Goal: Information Seeking & Learning: Learn about a topic

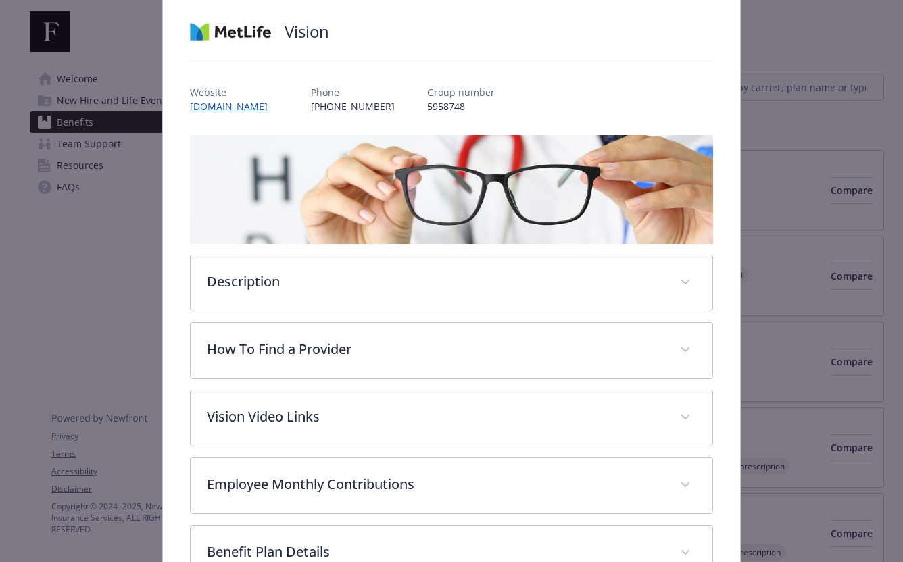
scroll to position [119, 0]
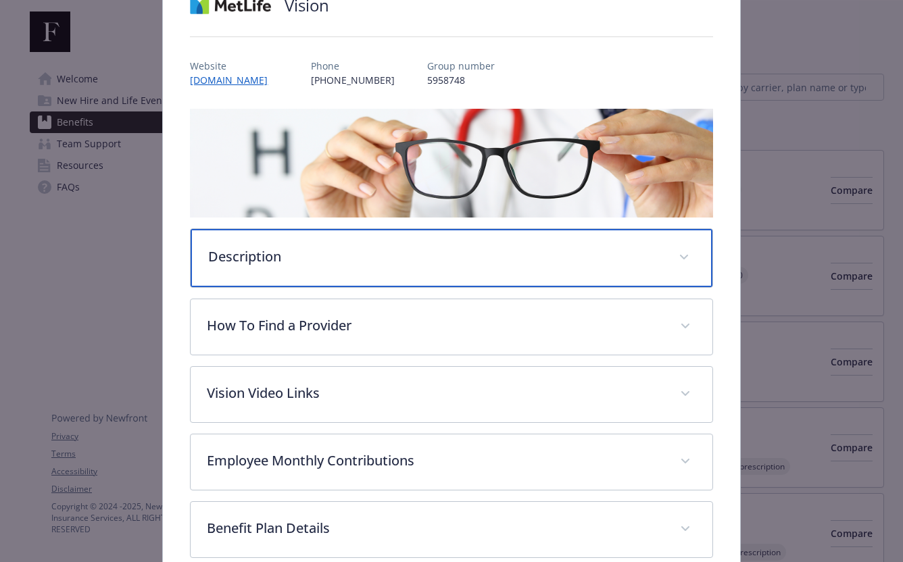
click at [405, 270] on div "Description" at bounding box center [451, 258] width 521 height 58
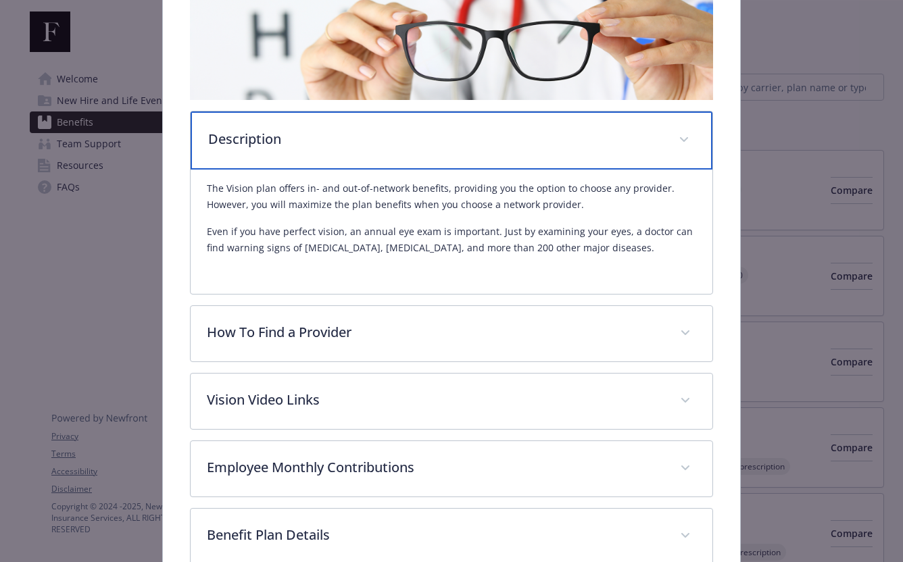
scroll to position [277, 0]
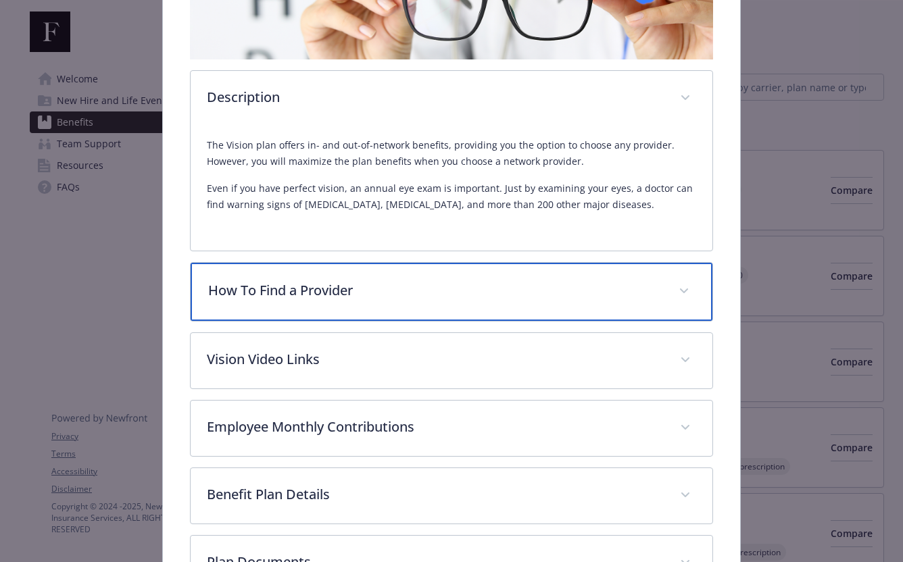
click at [404, 288] on p "How To Find a Provider" at bounding box center [434, 290] width 453 height 20
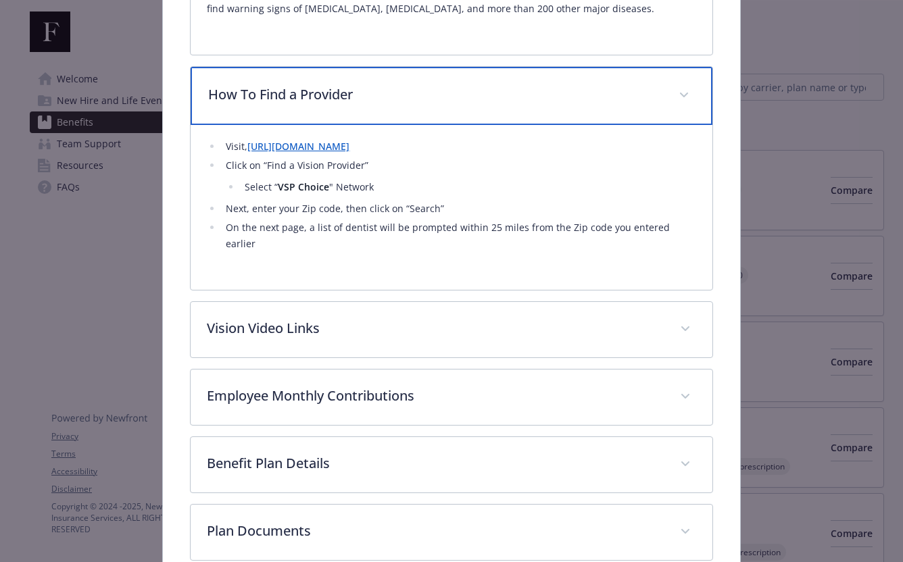
scroll to position [476, 0]
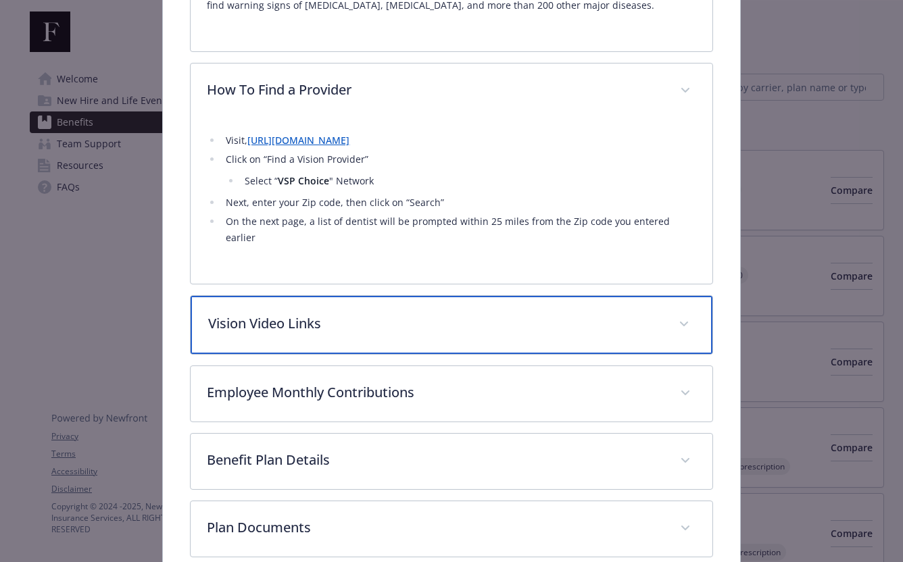
click at [372, 320] on div "Vision Video Links" at bounding box center [451, 325] width 521 height 58
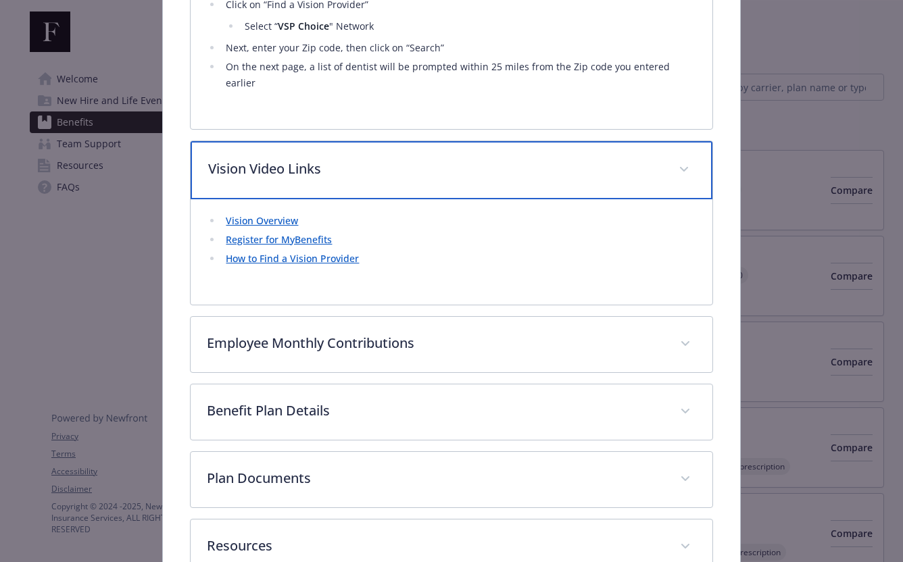
scroll to position [705, 0]
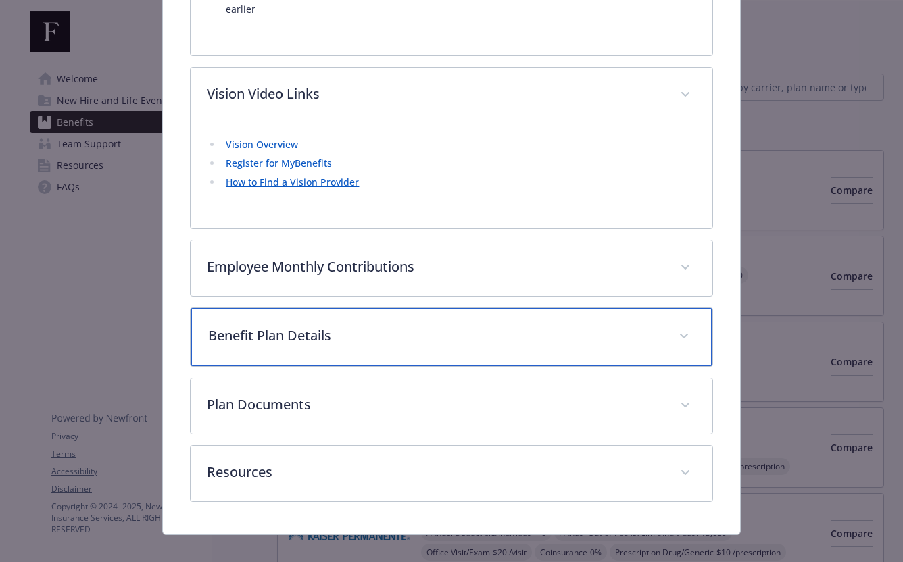
click at [368, 332] on div "Benefit Plan Details" at bounding box center [451, 337] width 521 height 58
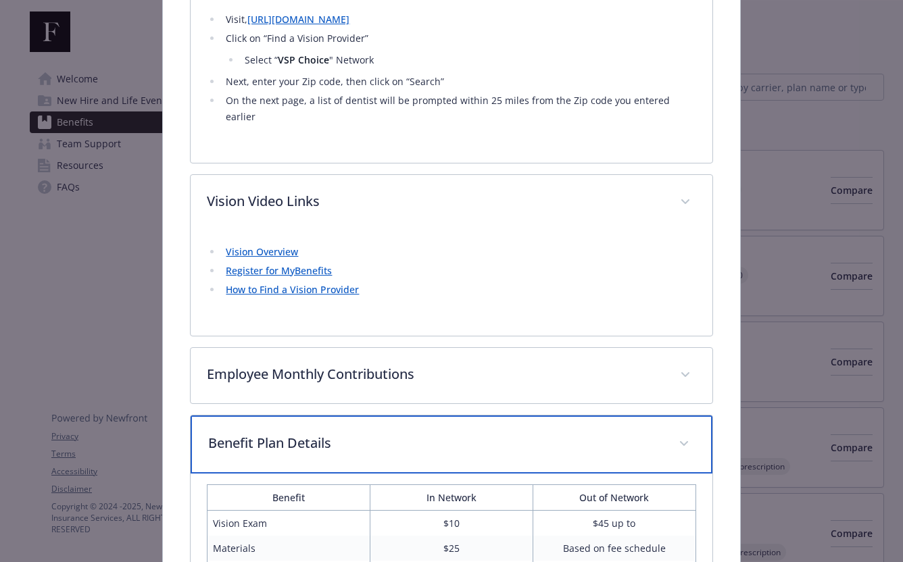
scroll to position [0, 0]
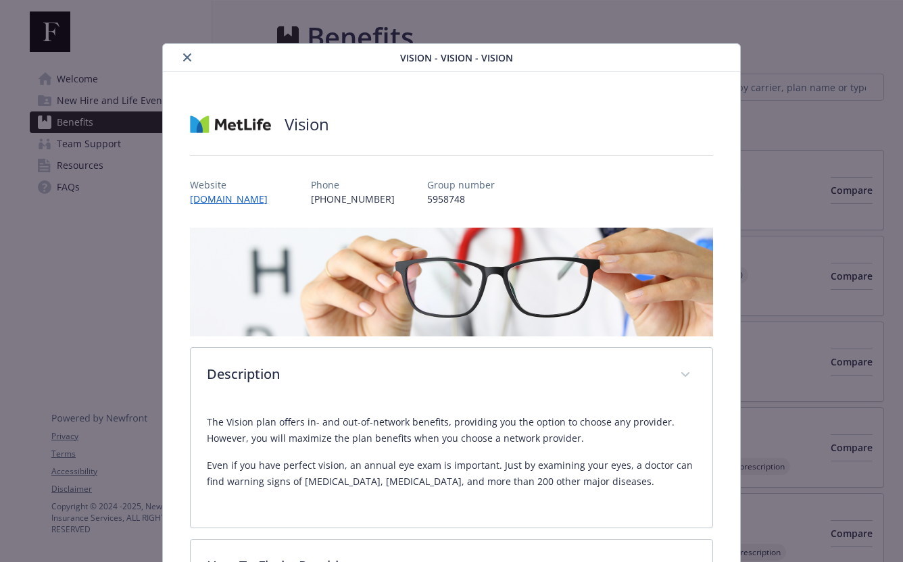
click at [189, 48] on div "Vision - Vision - Vision" at bounding box center [451, 58] width 576 height 28
click at [190, 56] on icon "close" at bounding box center [187, 57] width 8 height 8
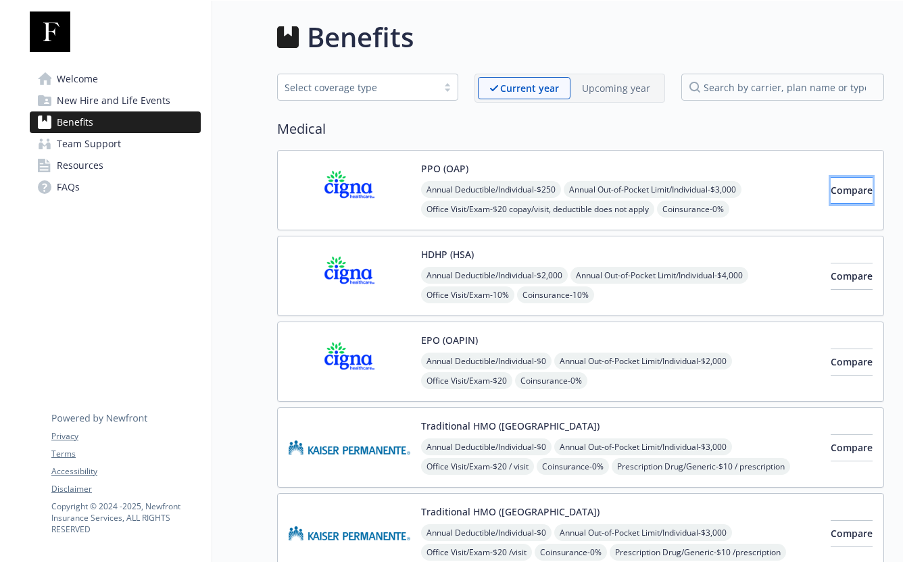
click at [830, 188] on span "Compare" at bounding box center [851, 190] width 42 height 13
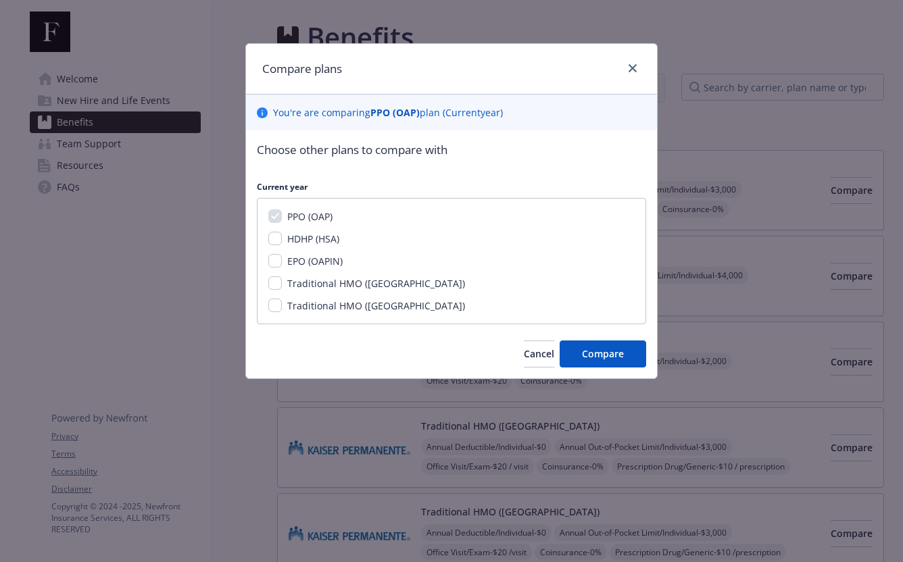
click at [641, 70] on div "Compare plans" at bounding box center [451, 69] width 411 height 51
click at [632, 72] on link "close" at bounding box center [632, 68] width 16 height 16
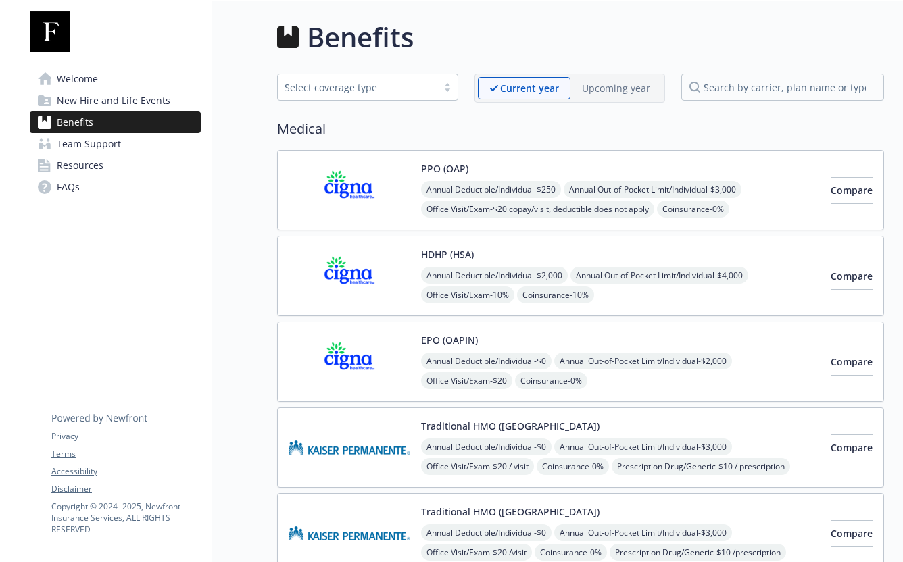
click at [347, 187] on img at bounding box center [350, 189] width 122 height 57
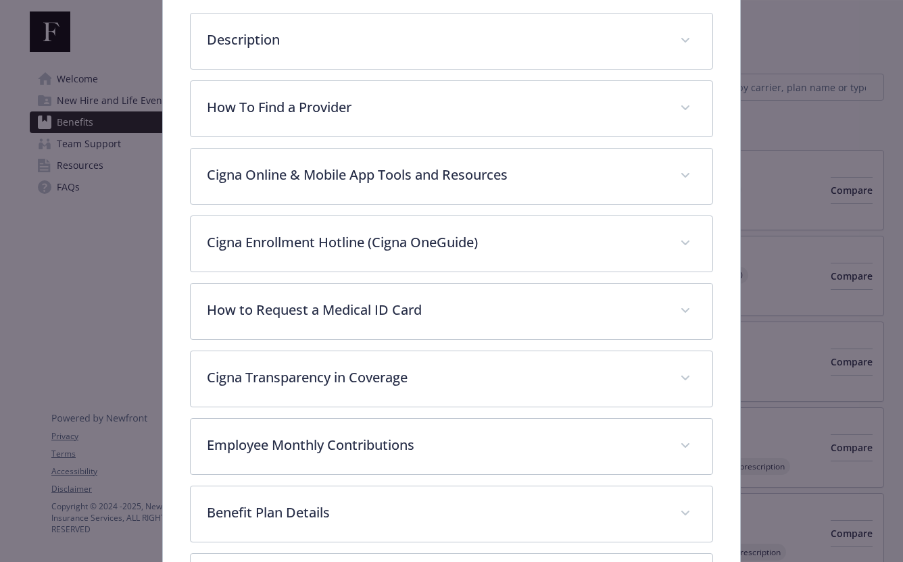
scroll to position [407, 0]
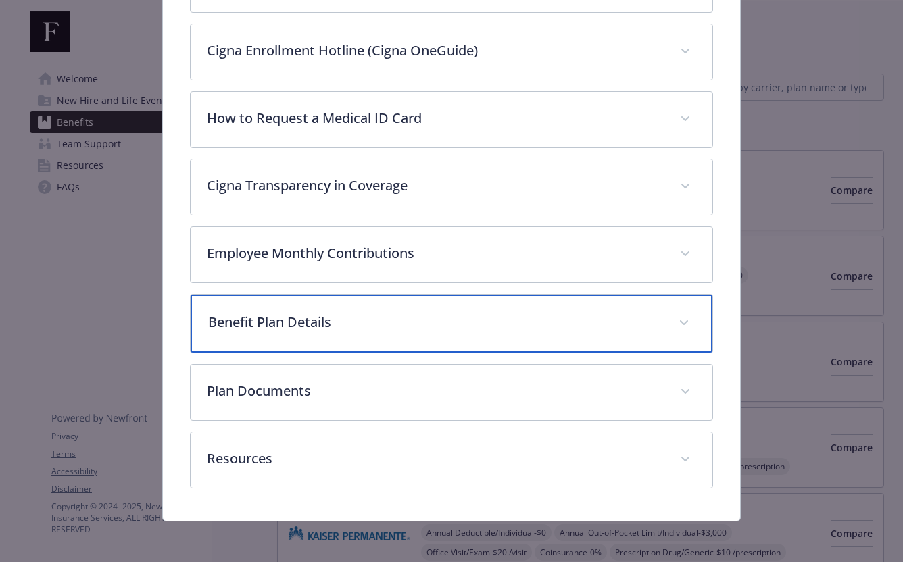
click at [398, 299] on div "Benefit Plan Details" at bounding box center [451, 324] width 521 height 58
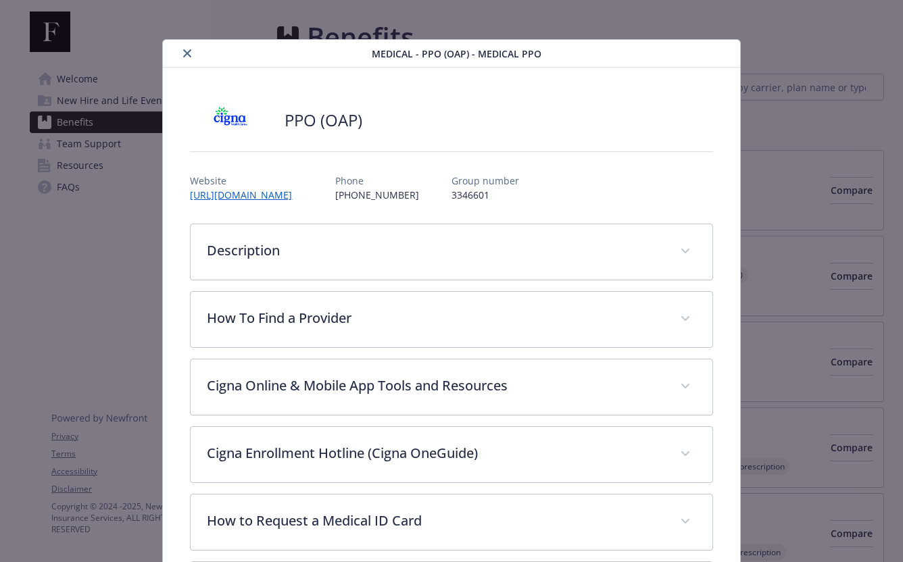
scroll to position [0, 0]
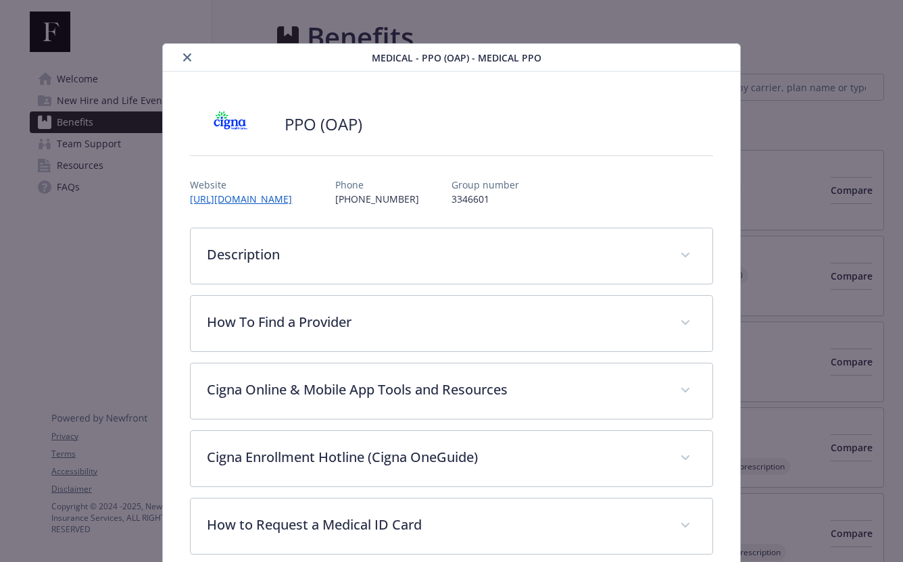
click at [195, 51] on div "details for plan Medical - PPO (OAP) - Medical PPO" at bounding box center [269, 57] width 203 height 16
click at [188, 52] on button "close" at bounding box center [187, 57] width 16 height 16
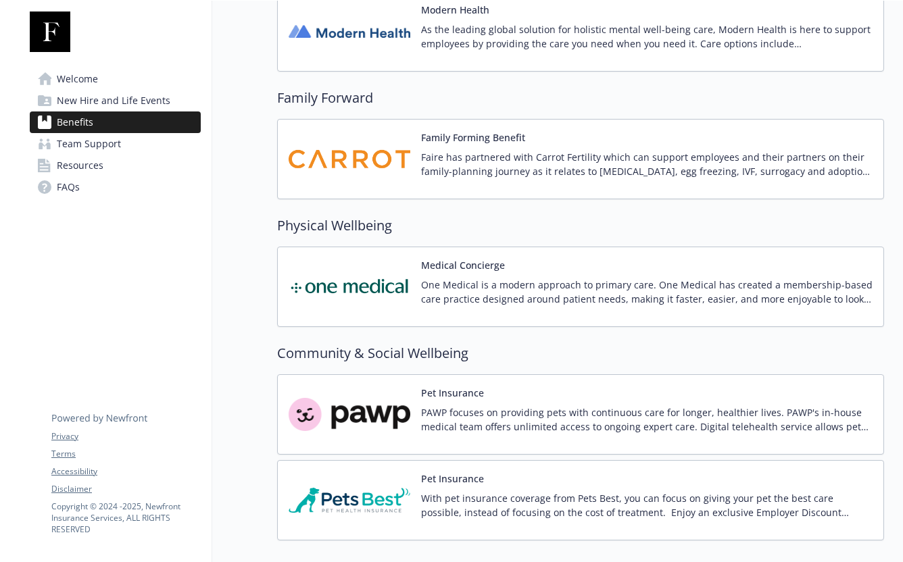
scroll to position [2269, 0]
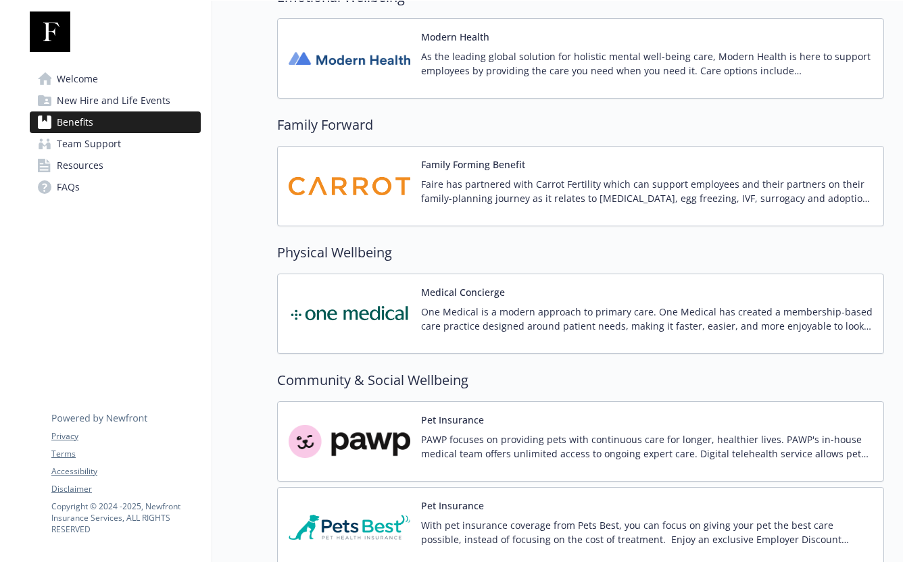
click at [445, 330] on p "One Medical is a modern approach to primary care. One Medical has created a mem…" at bounding box center [646, 319] width 451 height 28
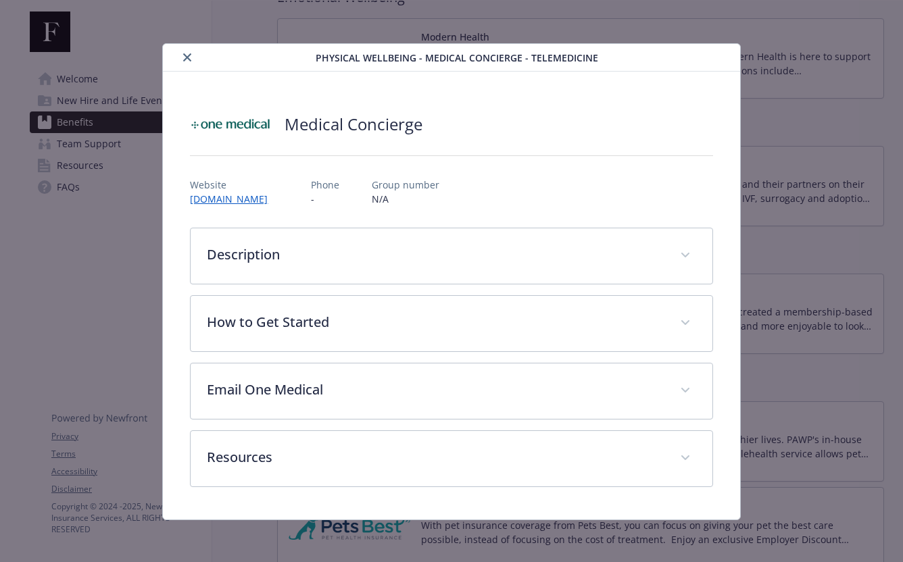
scroll to position [1, 0]
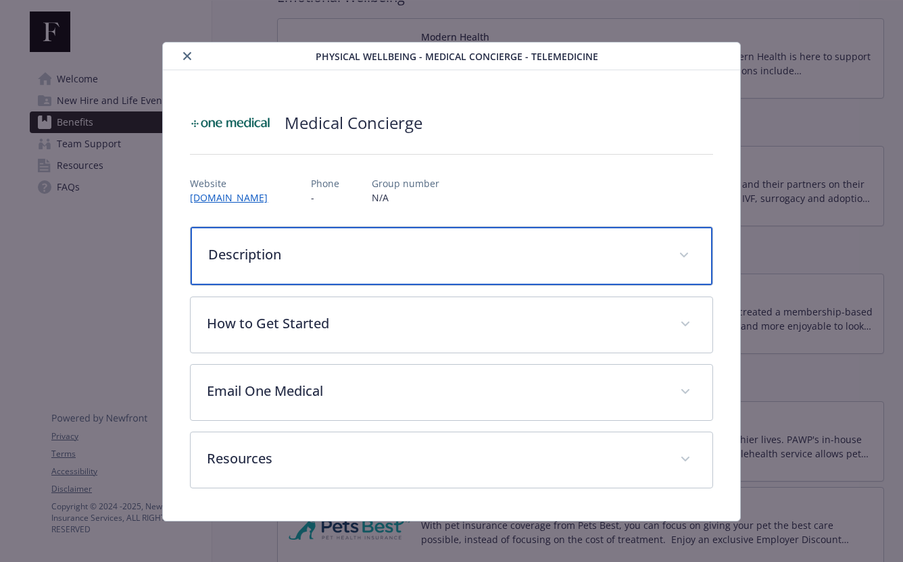
click at [422, 243] on div "Description" at bounding box center [451, 256] width 521 height 58
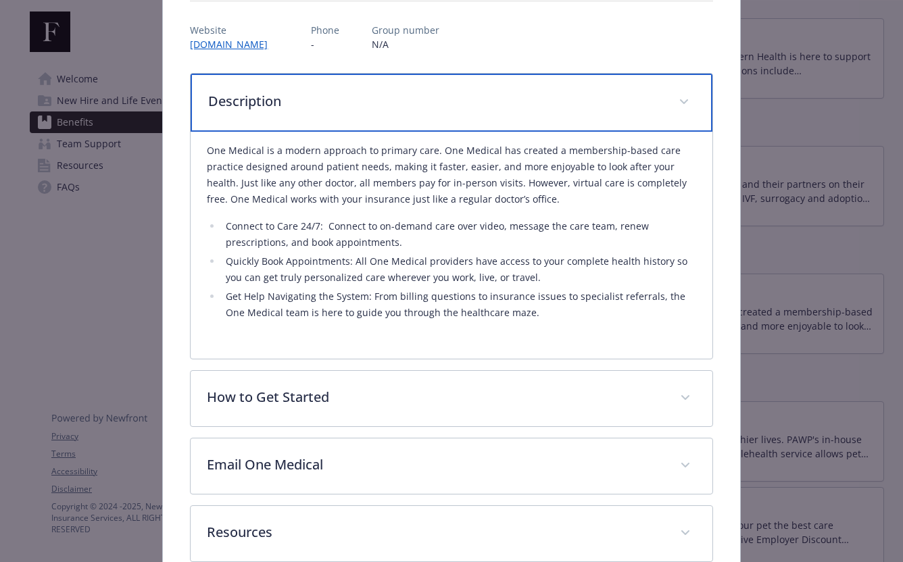
scroll to position [159, 0]
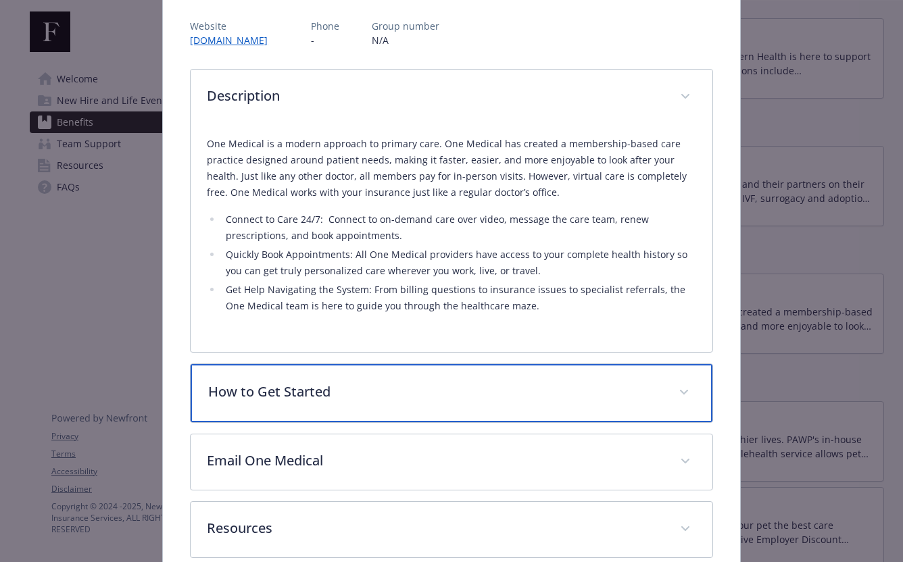
click at [413, 399] on p "How to Get Started" at bounding box center [434, 392] width 453 height 20
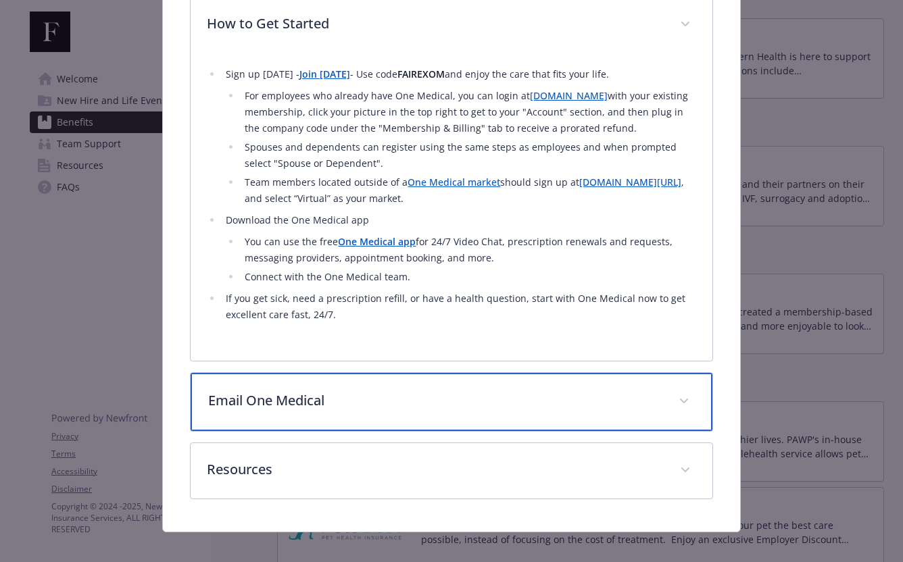
click at [409, 407] on p "Email One Medical" at bounding box center [434, 401] width 453 height 20
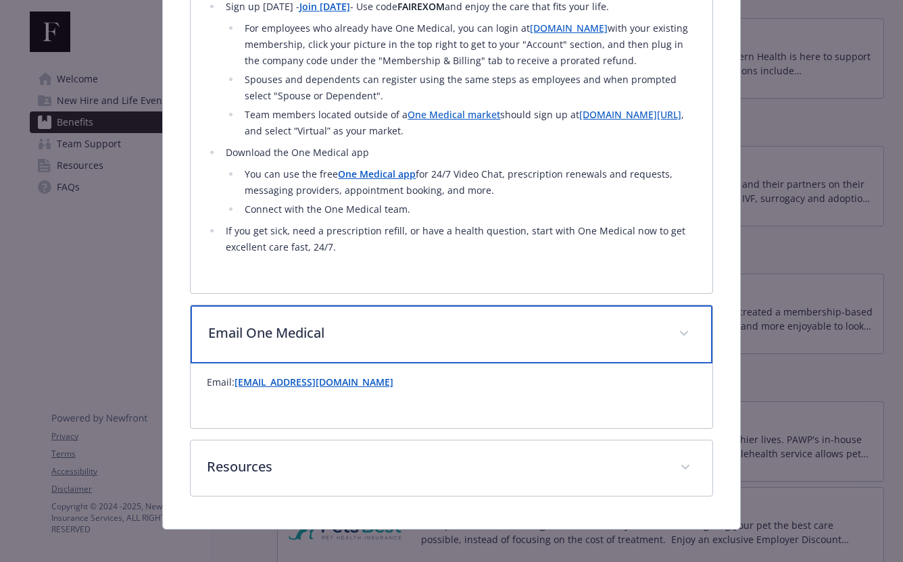
scroll to position [604, 0]
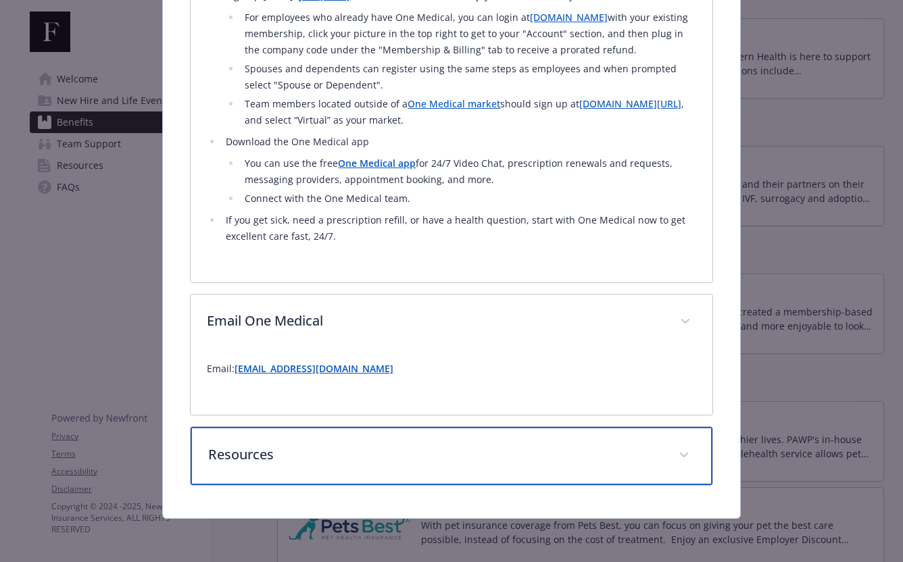
click at [384, 441] on div "Resources" at bounding box center [451, 456] width 521 height 58
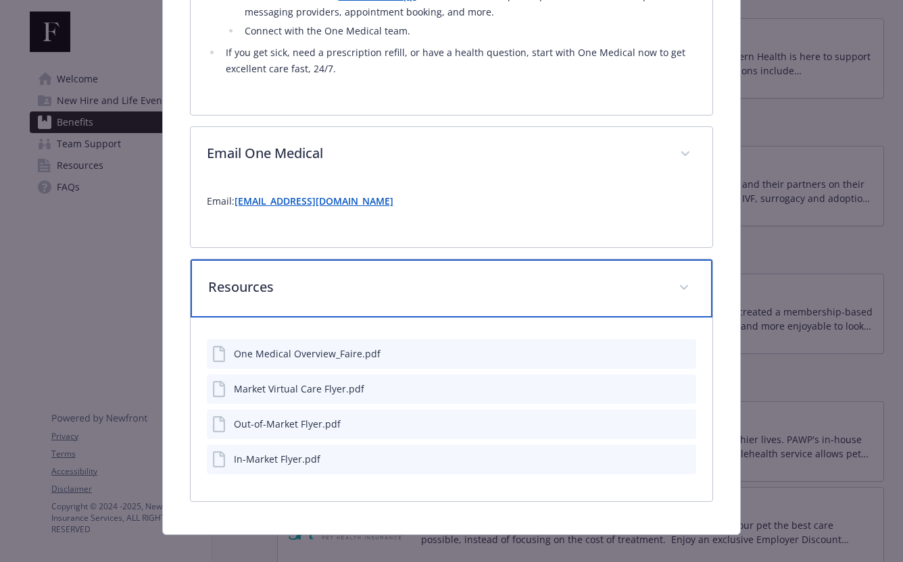
scroll to position [788, 0]
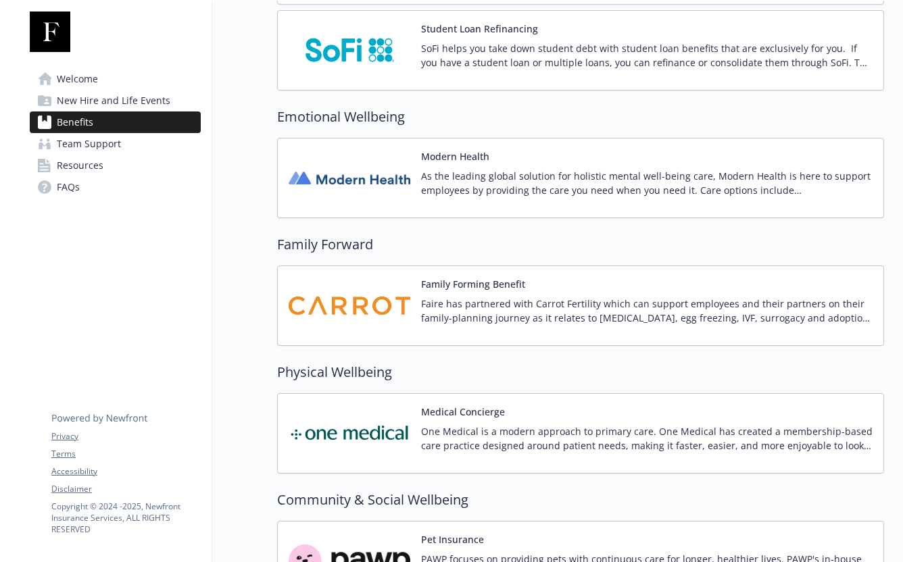
scroll to position [2119, 0]
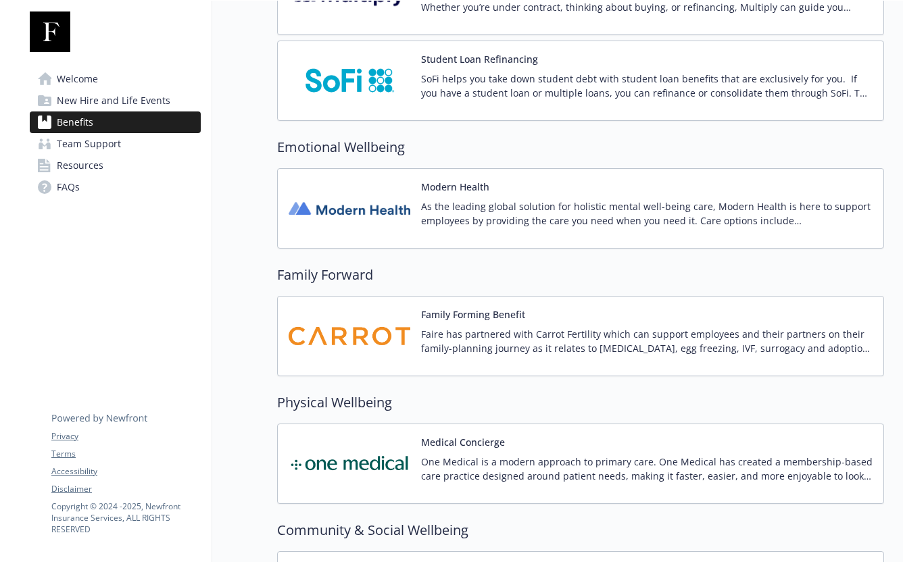
click at [516, 239] on div "Modern Health As the leading global solution for holistic mental well-being car…" at bounding box center [580, 208] width 607 height 80
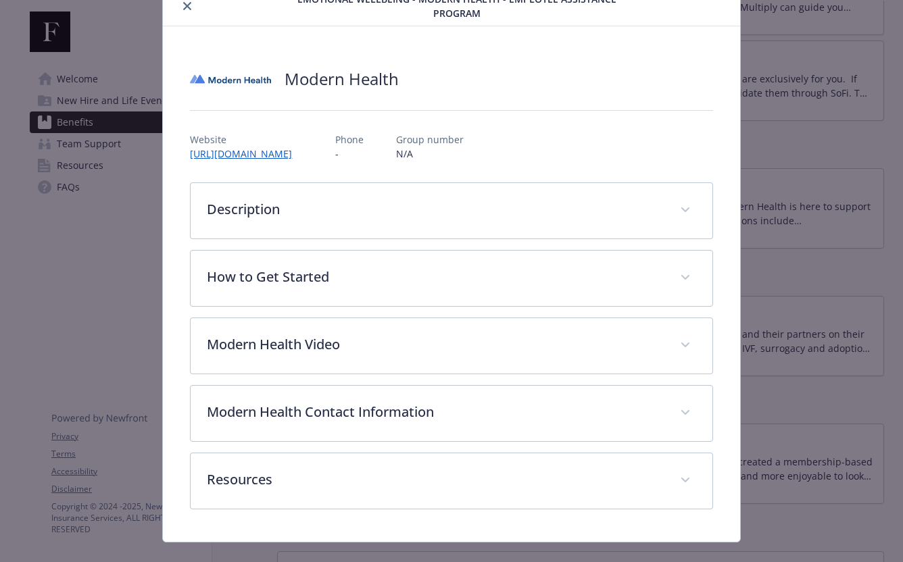
scroll to position [80, 0]
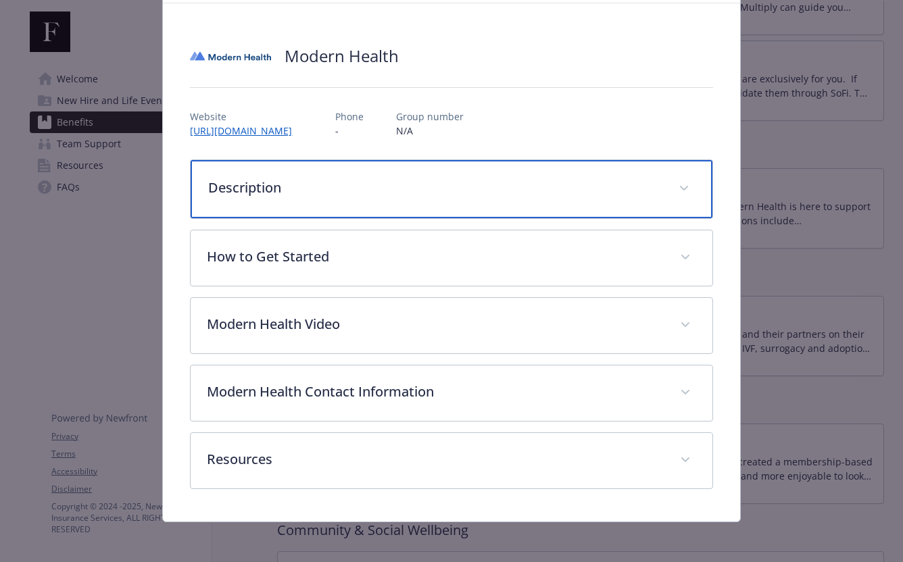
click at [466, 195] on p "Description" at bounding box center [434, 188] width 453 height 20
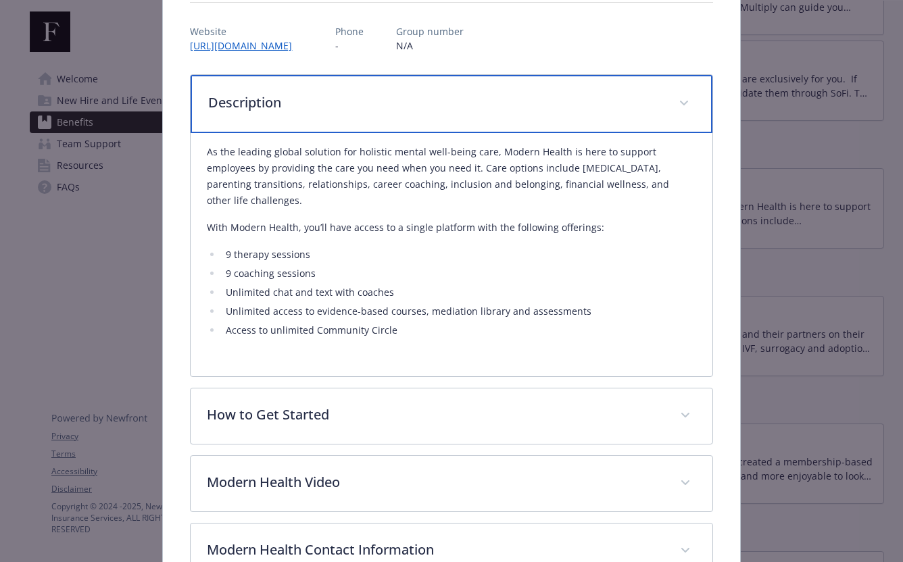
scroll to position [188, 0]
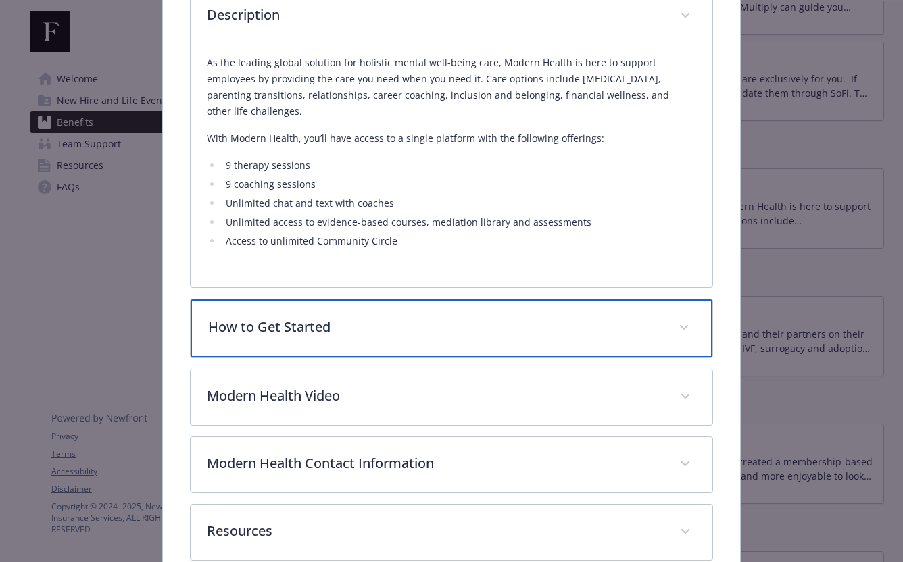
click at [346, 345] on div "How to Get Started" at bounding box center [451, 328] width 521 height 58
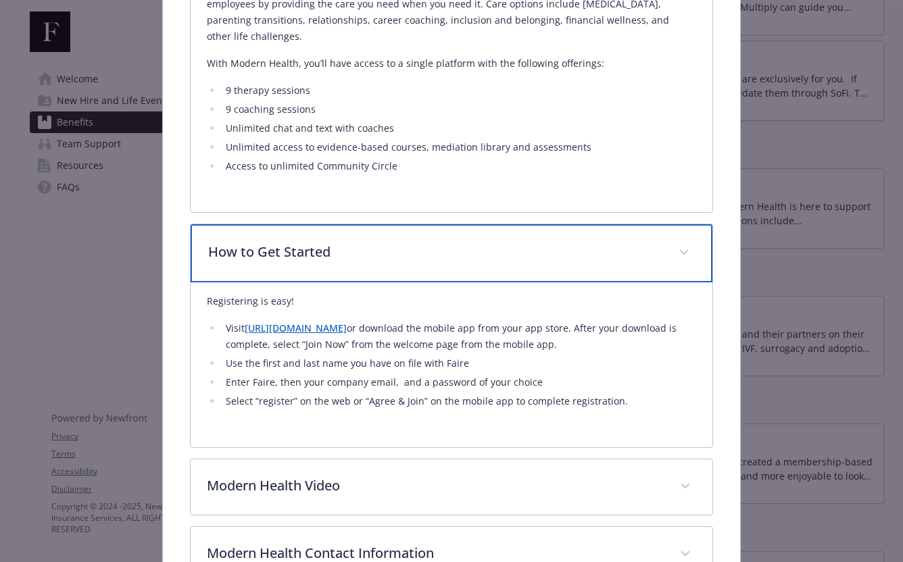
scroll to position [375, 0]
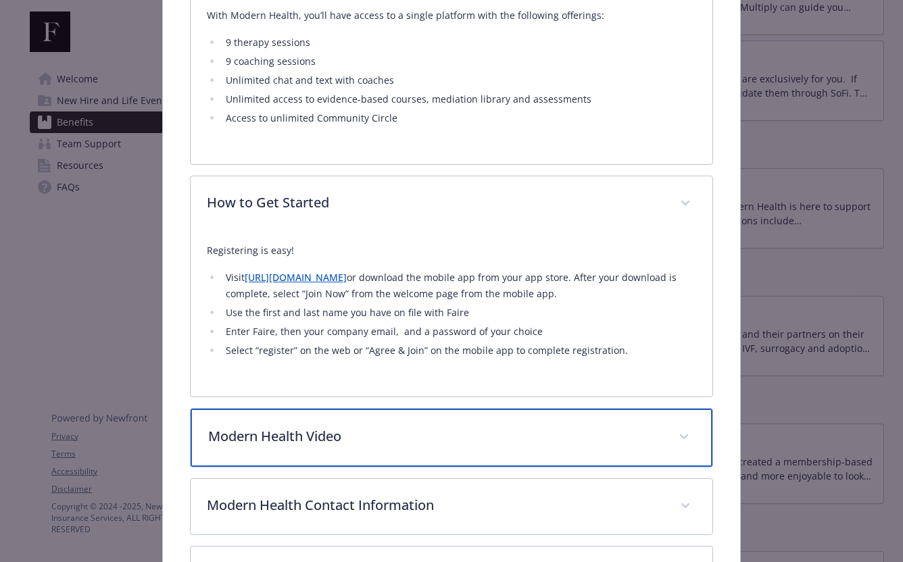
click at [395, 442] on p "Modern Health Video" at bounding box center [434, 436] width 453 height 20
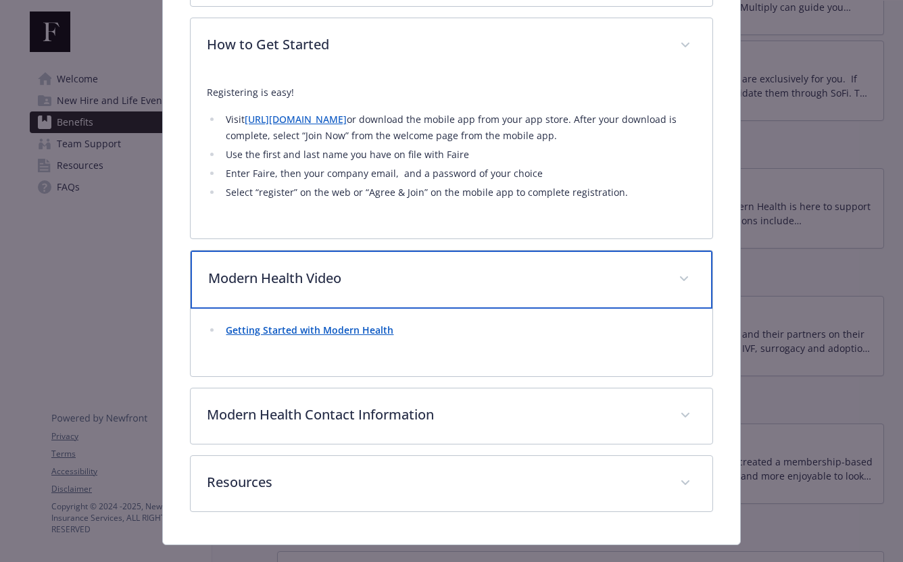
scroll to position [557, 0]
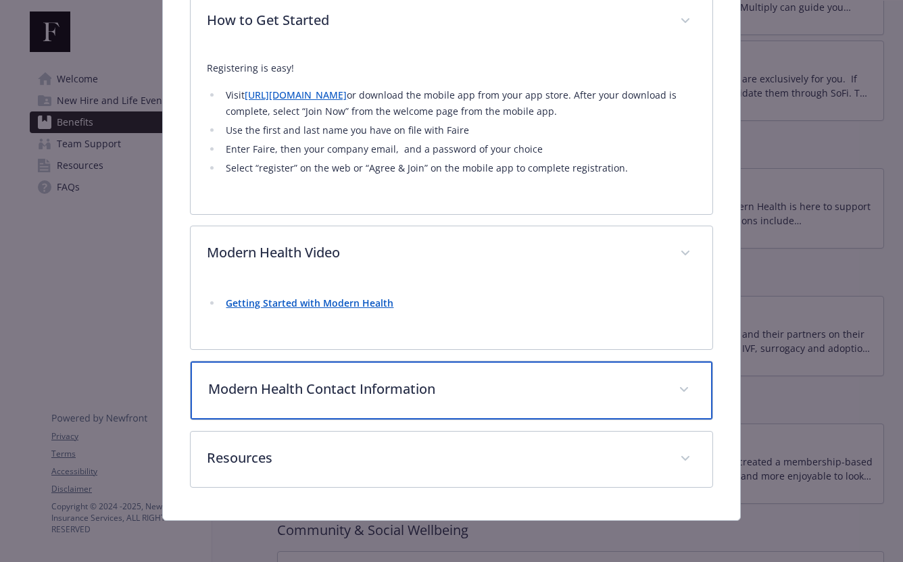
click at [378, 376] on div "Modern Health Contact Information" at bounding box center [451, 391] width 521 height 58
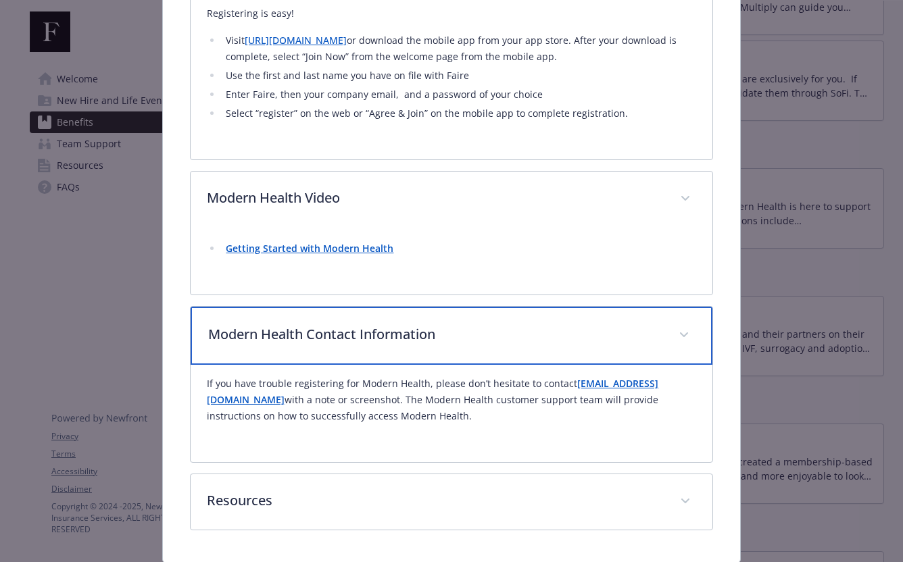
scroll to position [657, 0]
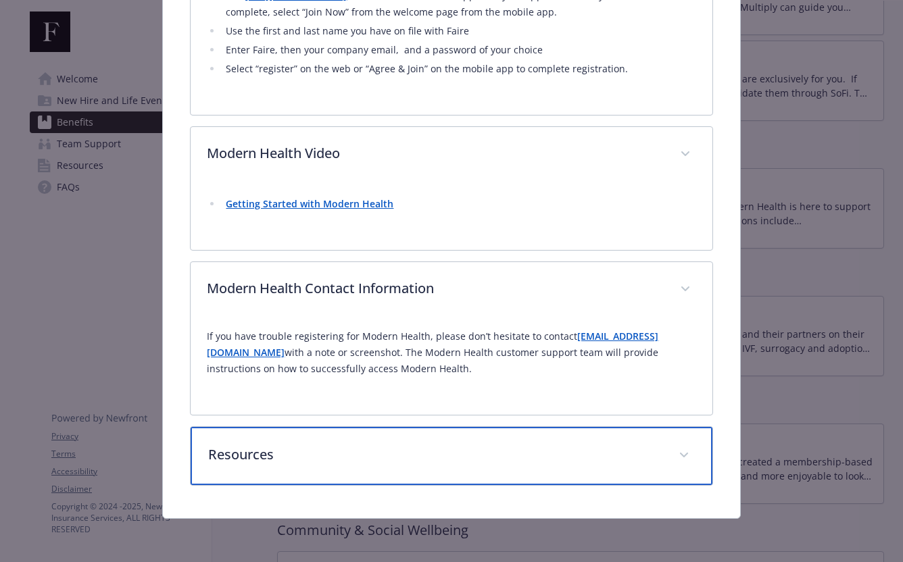
click at [375, 443] on div "Resources" at bounding box center [451, 456] width 521 height 58
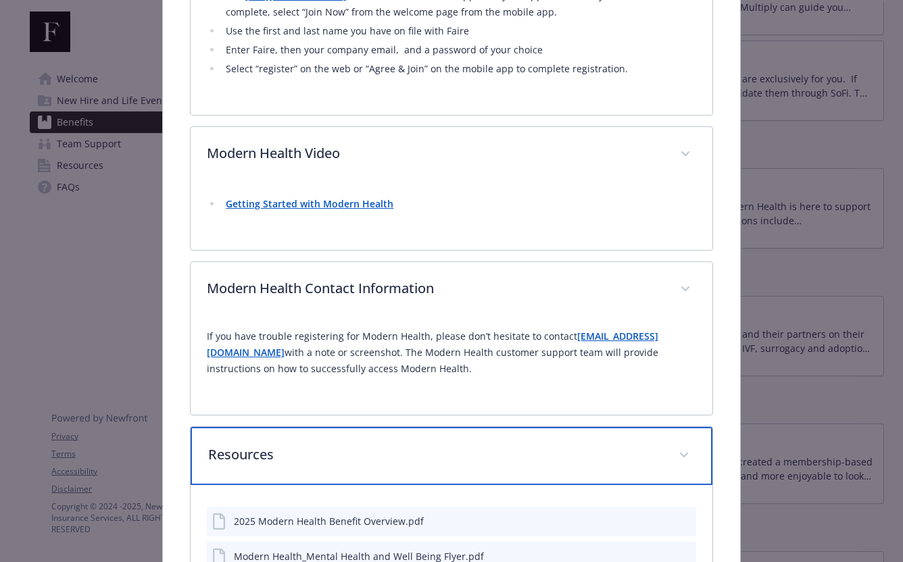
scroll to position [805, 0]
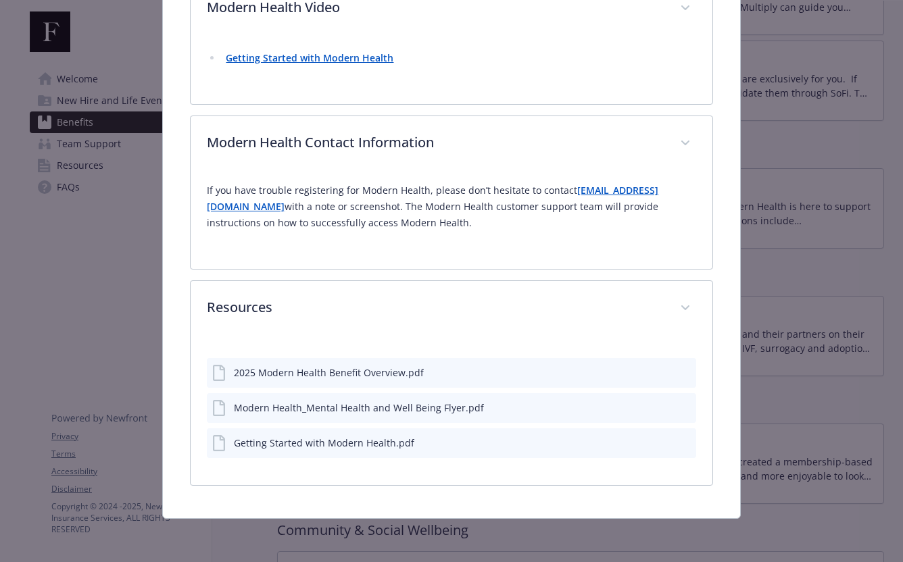
click at [368, 366] on div "2025 Modern Health Benefit Overview.pdf" at bounding box center [329, 373] width 190 height 14
click at [367, 374] on div "2025 Modern Health Benefit Overview.pdf" at bounding box center [329, 373] width 190 height 14
click at [685, 370] on icon "preview file" at bounding box center [683, 371] width 12 height 9
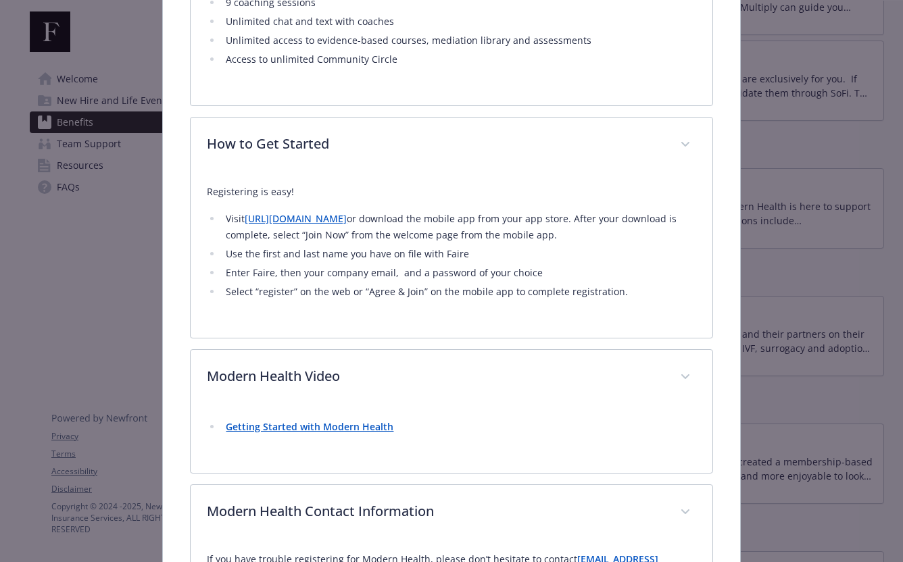
scroll to position [0, 0]
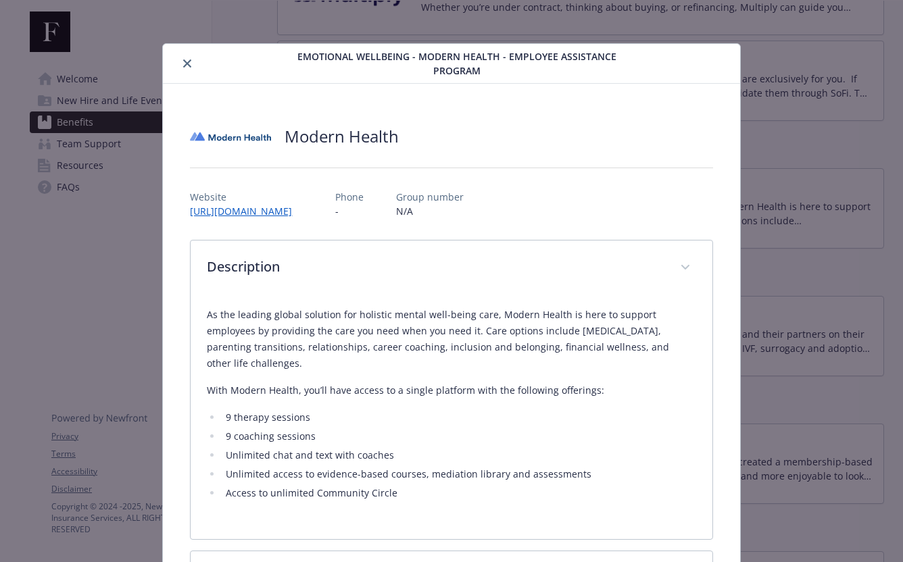
click at [188, 60] on icon "close" at bounding box center [187, 63] width 8 height 8
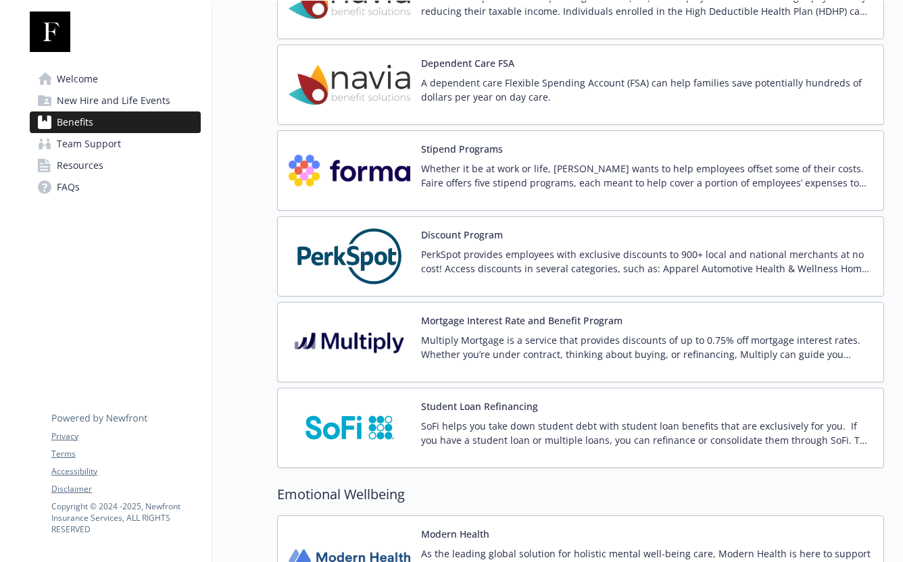
scroll to position [1741, 0]
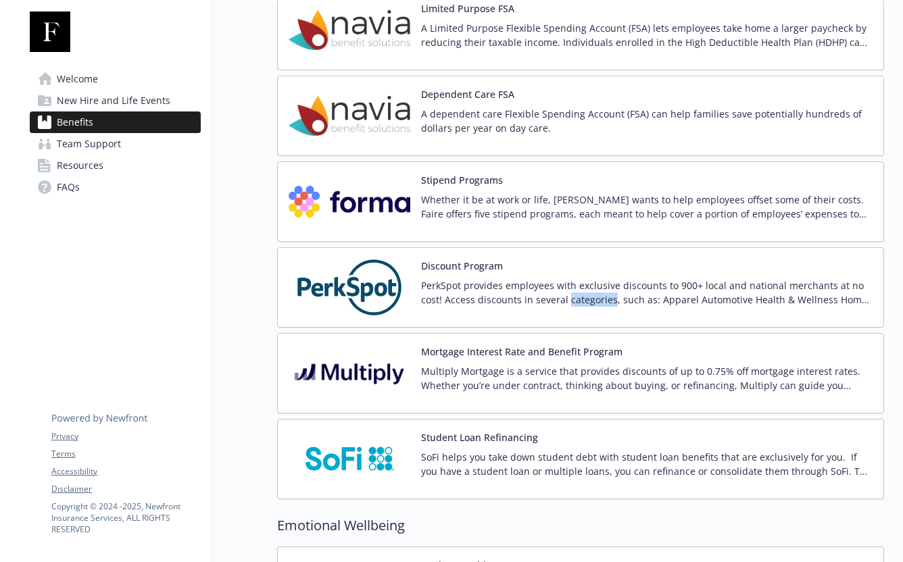
click at [556, 297] on p "PerkSpot provides employees with exclusive discounts to 900+ local and national…" at bounding box center [646, 292] width 451 height 28
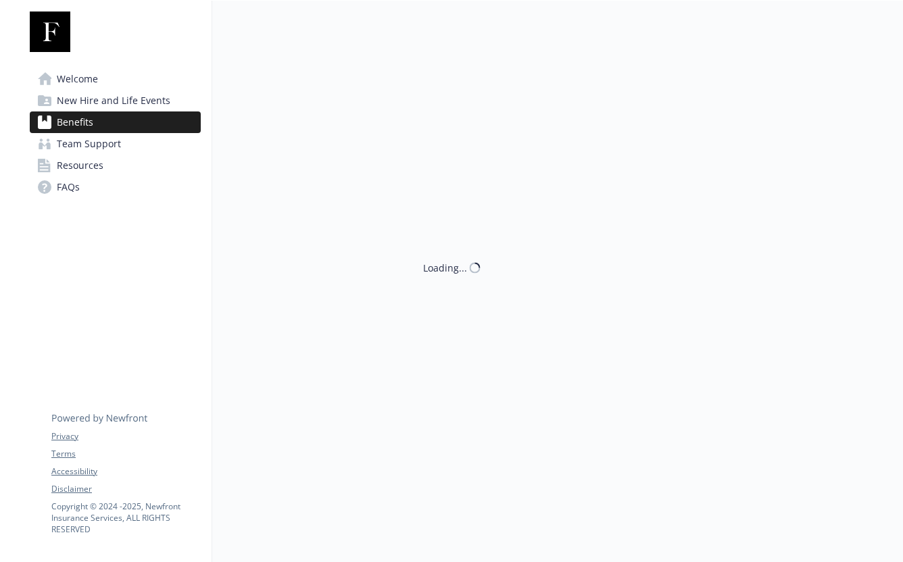
scroll to position [1741, 0]
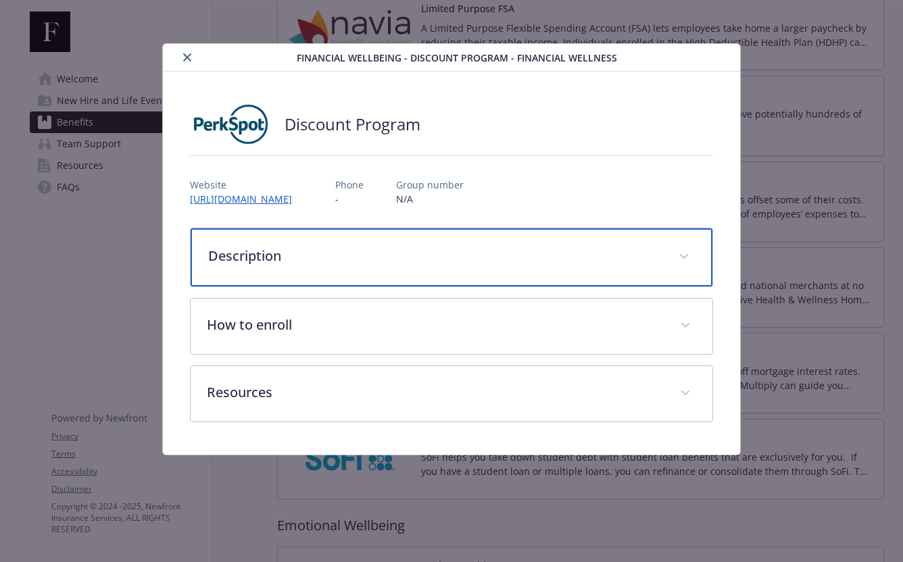
click at [541, 259] on p "Description" at bounding box center [434, 256] width 453 height 20
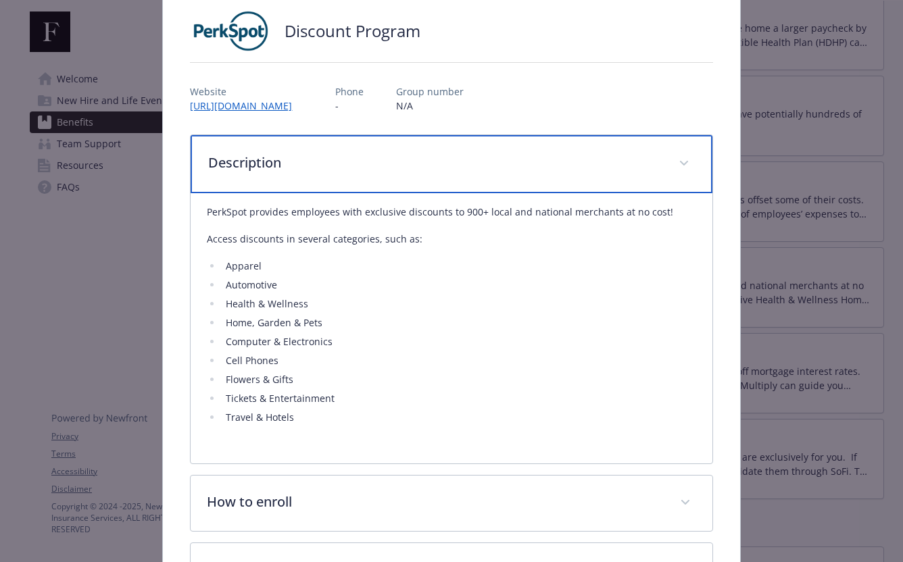
scroll to position [167, 0]
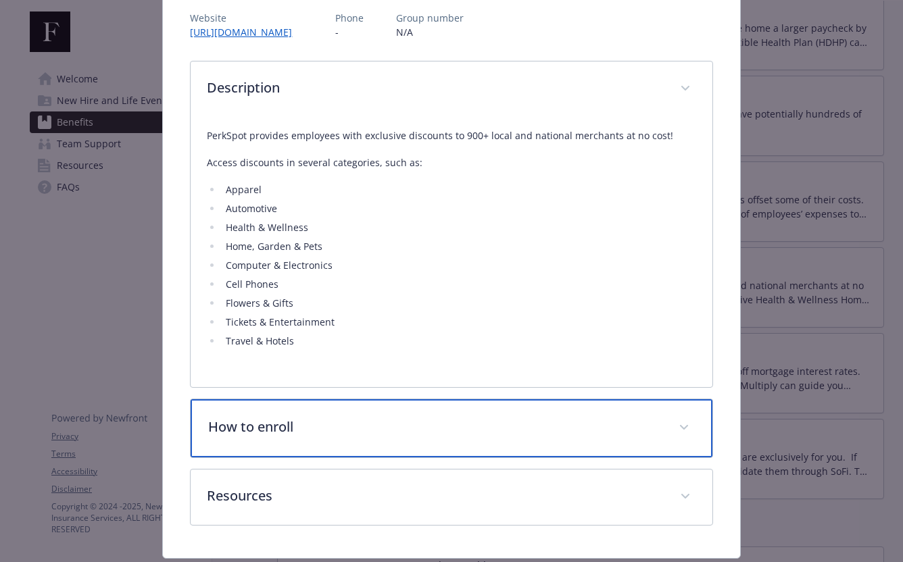
click at [509, 405] on div "How to enroll" at bounding box center [451, 428] width 521 height 58
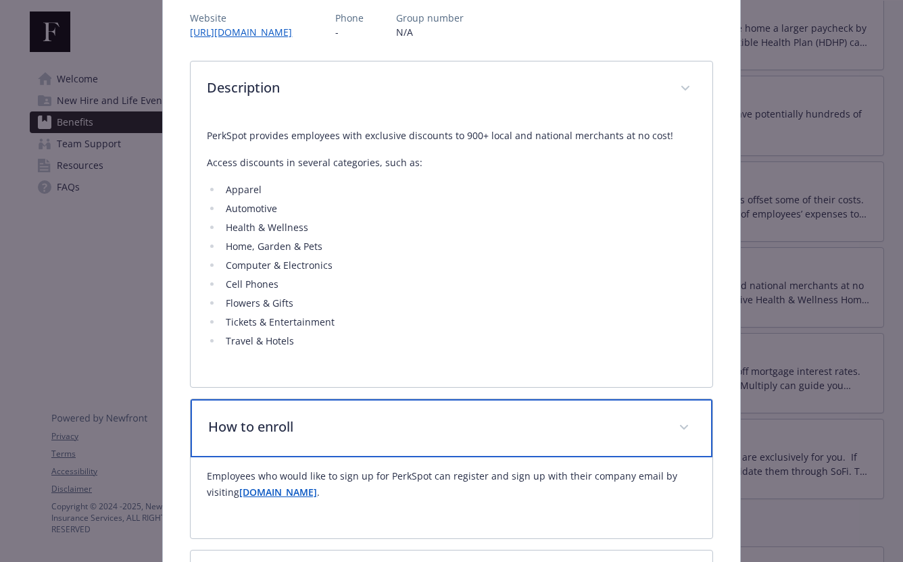
scroll to position [288, 0]
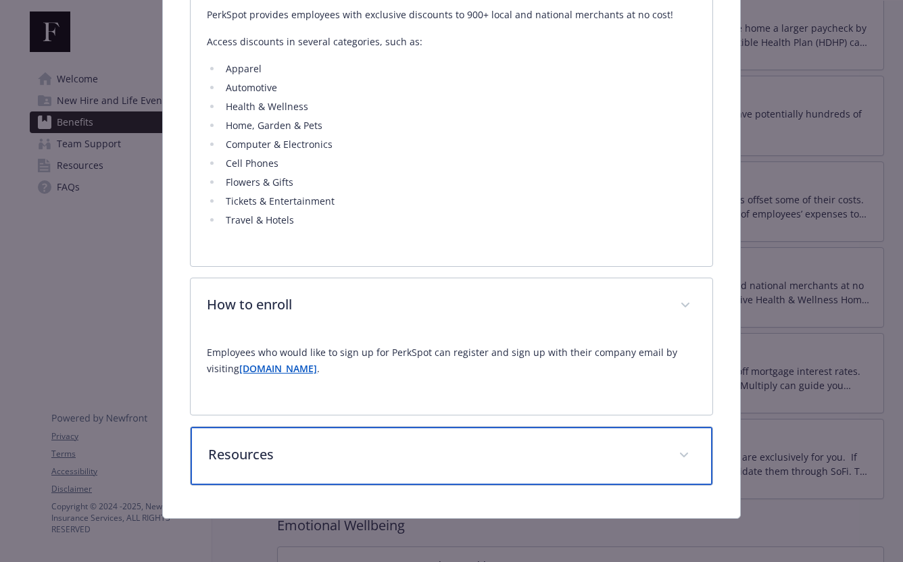
click at [292, 464] on p "Resources" at bounding box center [434, 455] width 453 height 20
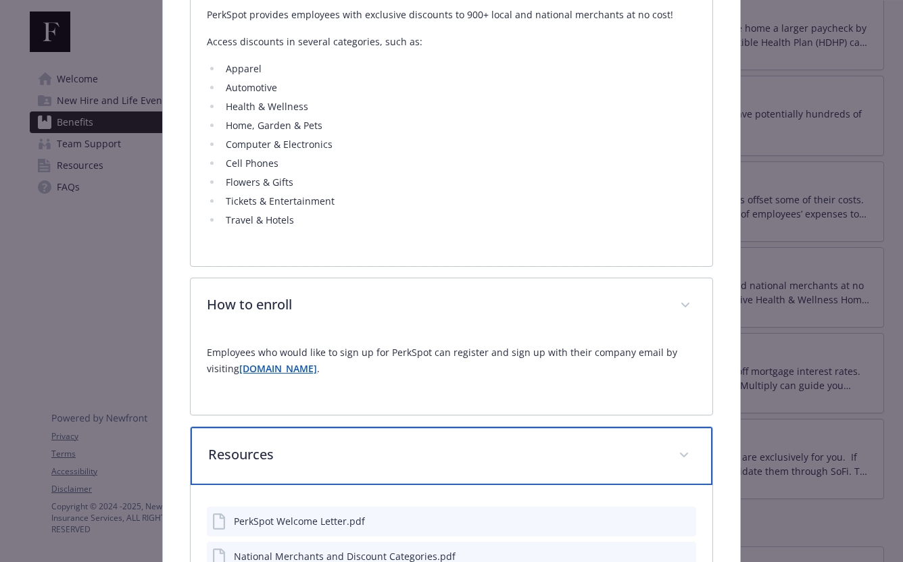
scroll to position [401, 0]
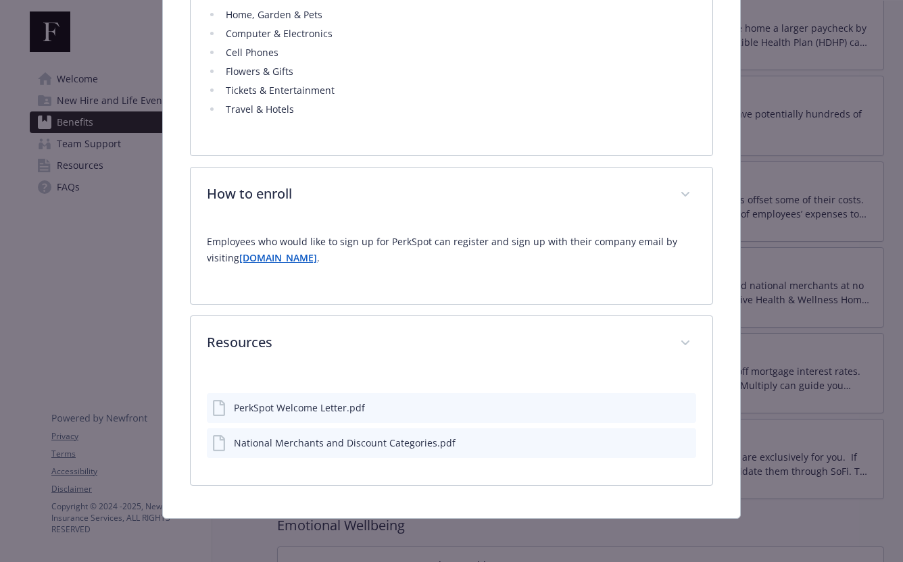
click at [686, 447] on button "details for plan Financial Wellbeing - Discount Program - Financial Wellness" at bounding box center [684, 443] width 12 height 14
click at [685, 445] on icon "preview file" at bounding box center [683, 442] width 12 height 9
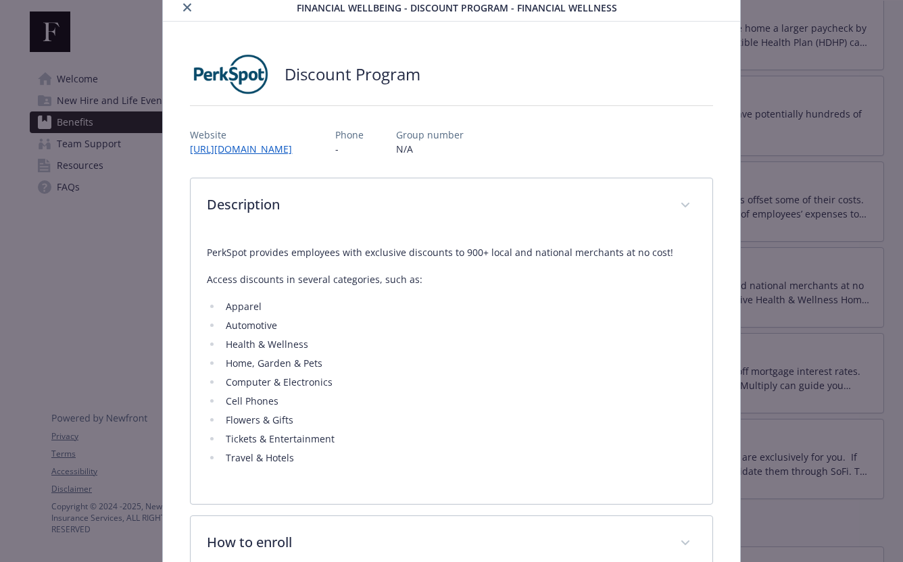
scroll to position [0, 0]
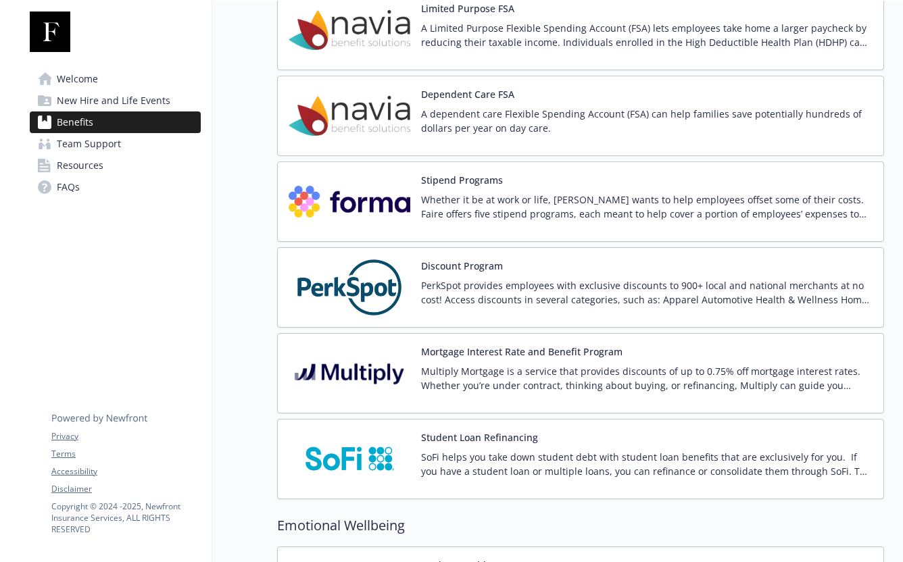
click at [528, 211] on p "Whether it be at work or life, [PERSON_NAME] wants to help employees offset som…" at bounding box center [646, 207] width 451 height 28
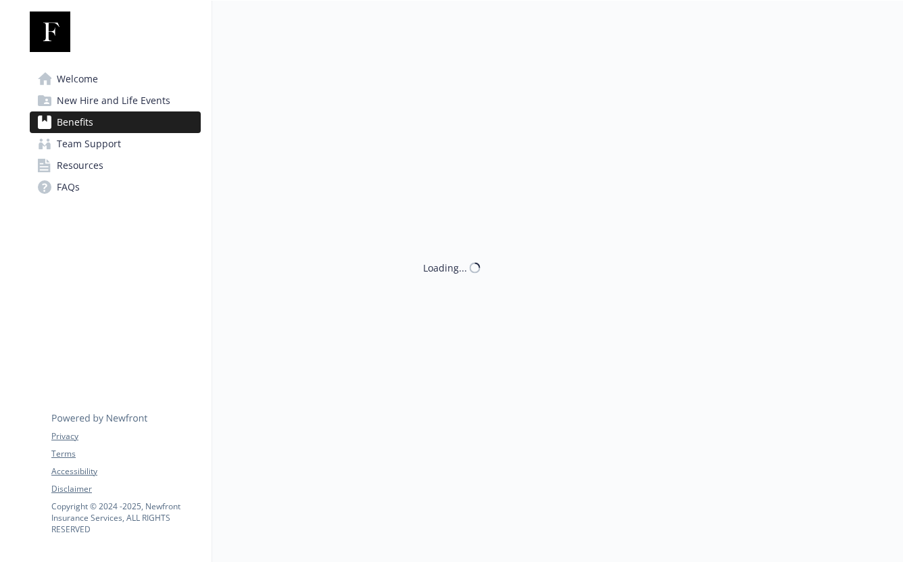
scroll to position [1741, 0]
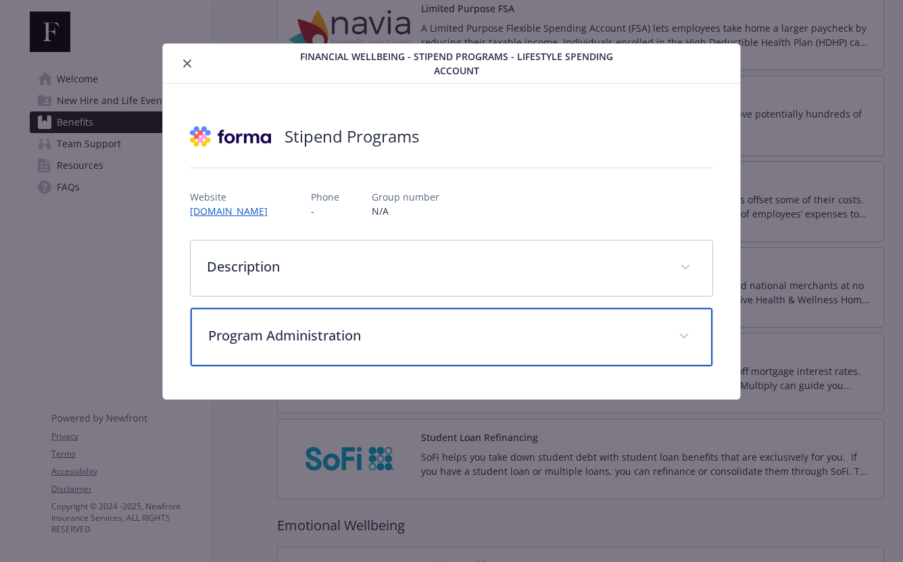
click at [567, 330] on p "Program Administration" at bounding box center [434, 336] width 453 height 20
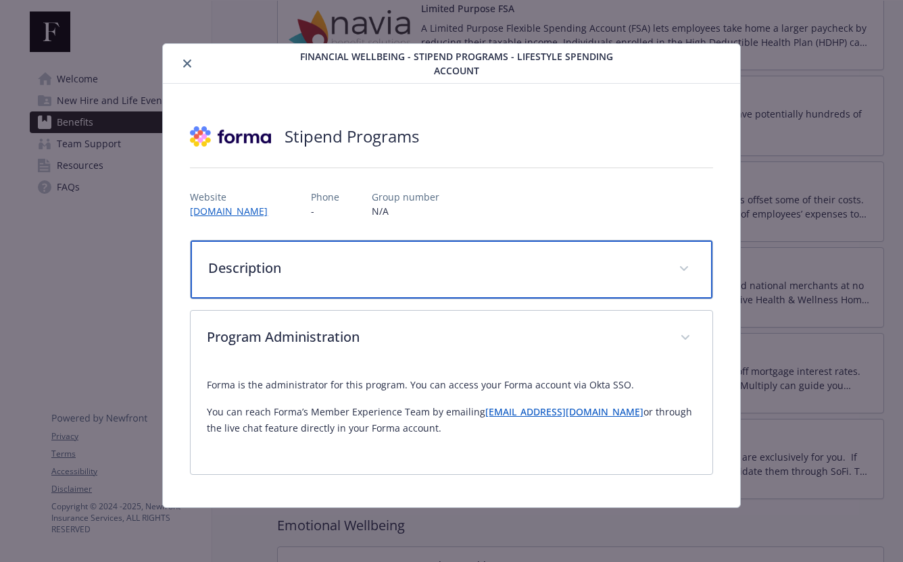
click at [556, 293] on div "Description" at bounding box center [451, 270] width 521 height 58
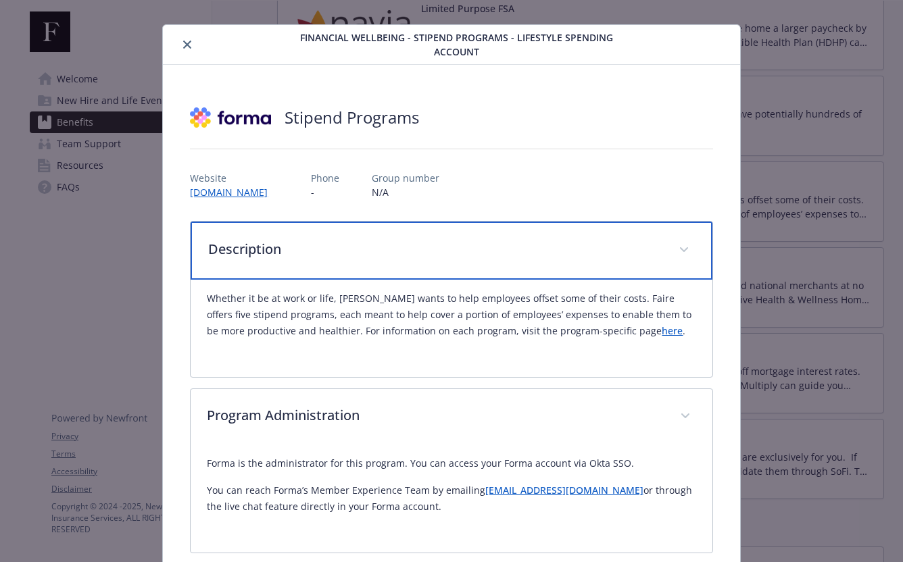
scroll to position [22, 0]
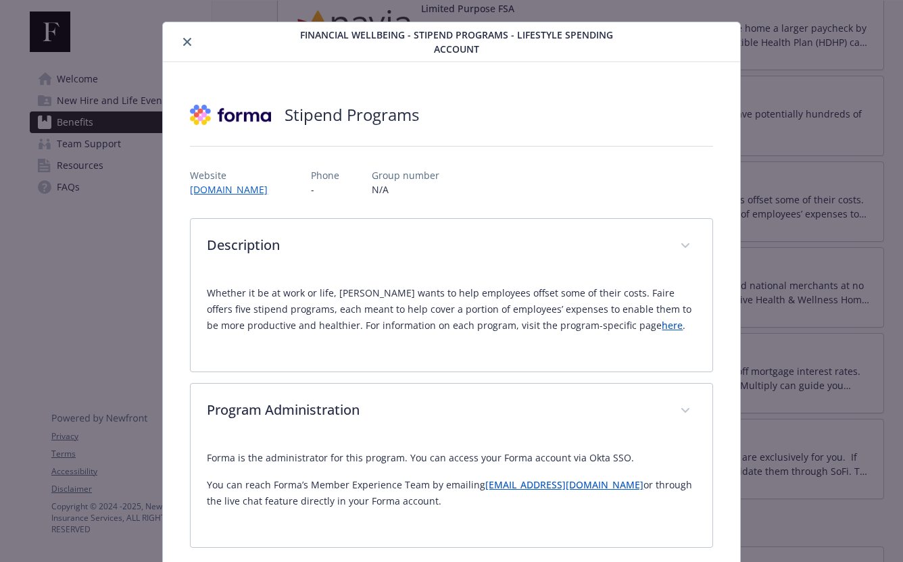
click at [564, 333] on p "Whether it be at work or life, [PERSON_NAME] wants to help employees offset som…" at bounding box center [451, 309] width 489 height 49
click at [662, 330] on link "here" at bounding box center [672, 325] width 21 height 13
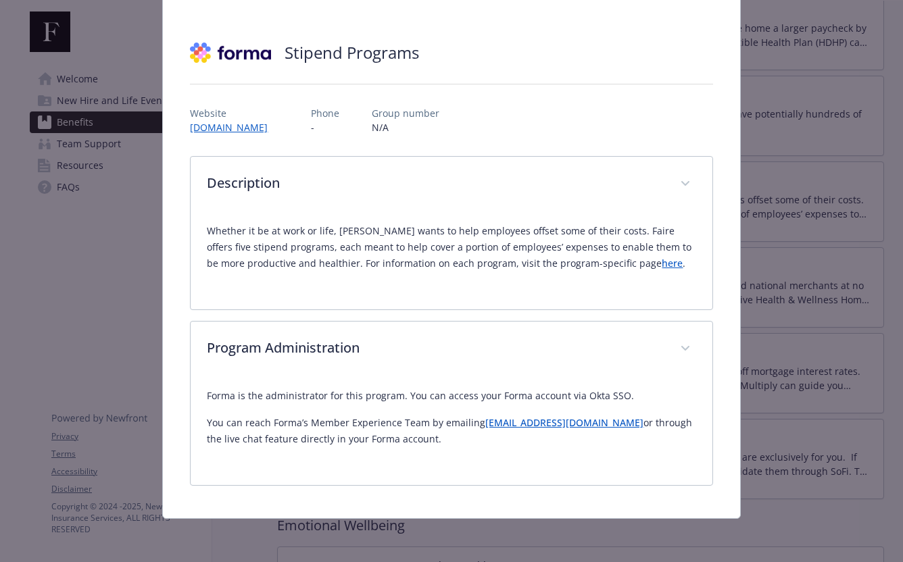
scroll to position [0, 0]
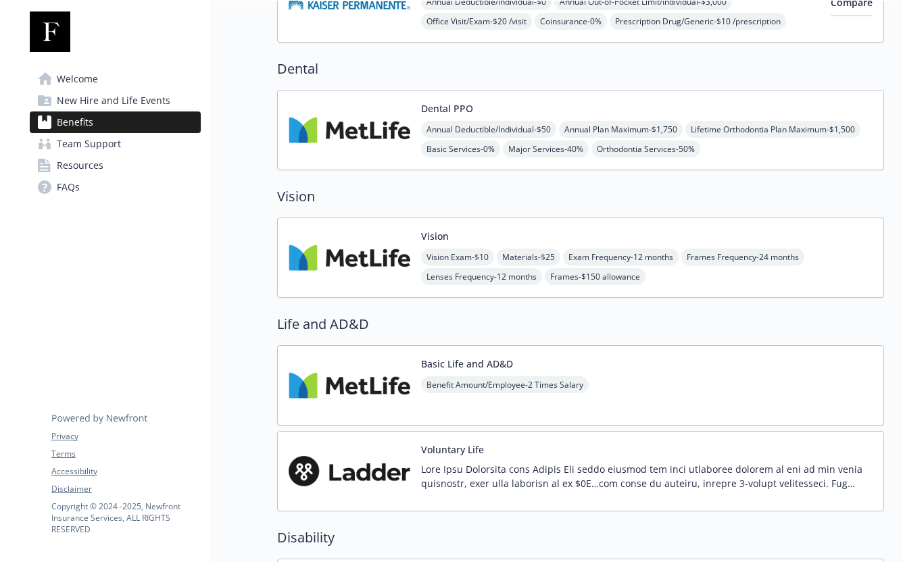
scroll to position [703, 0]
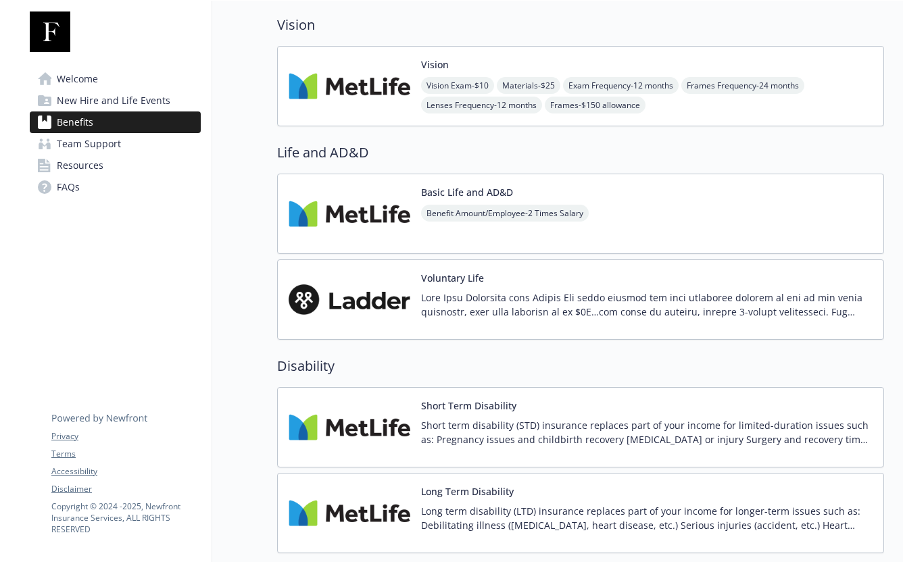
click at [460, 291] on p at bounding box center [646, 305] width 451 height 28
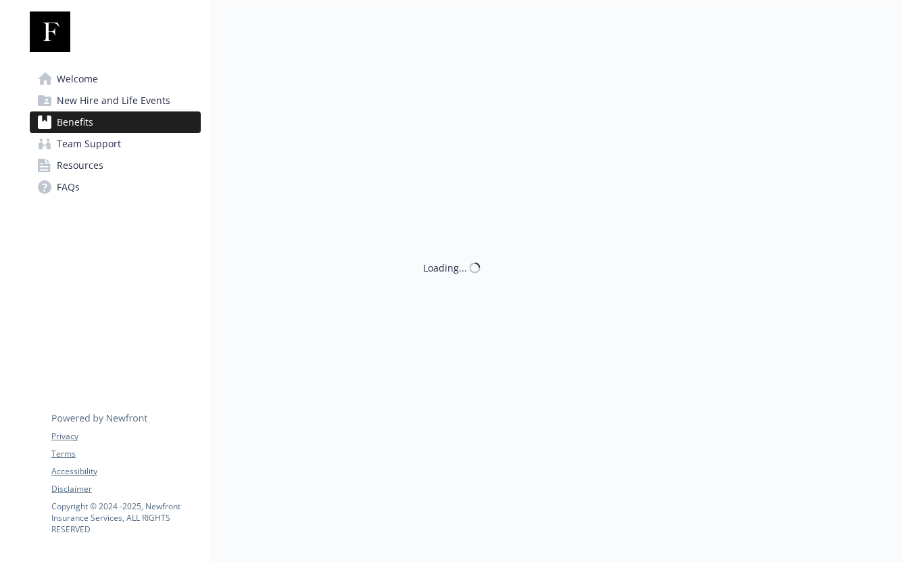
scroll to position [703, 0]
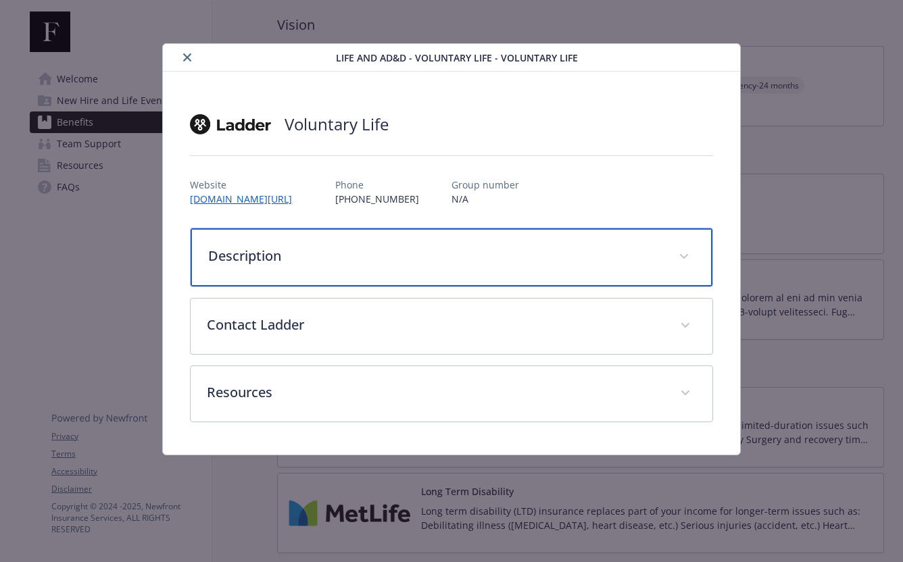
click at [446, 264] on p "Description" at bounding box center [434, 256] width 453 height 20
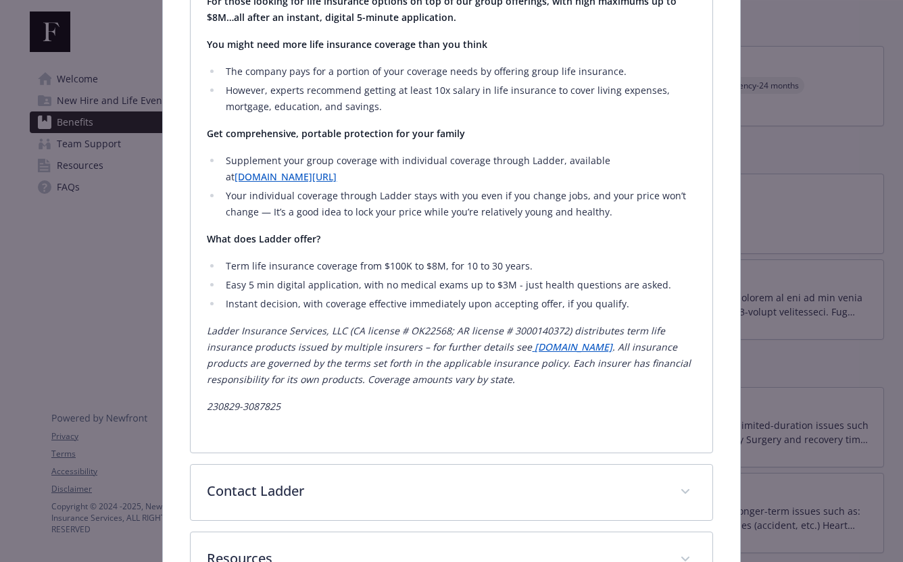
scroll to position [357, 0]
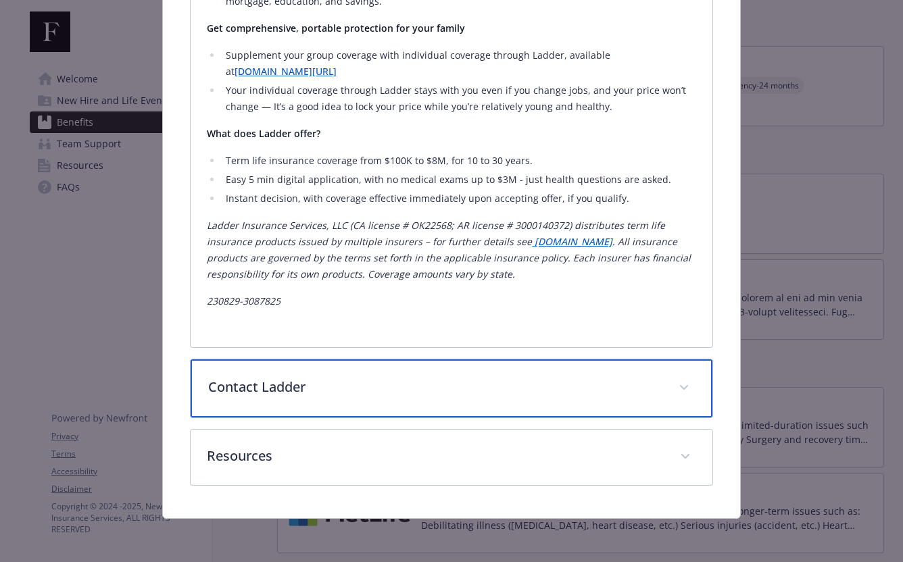
click at [448, 368] on div "Contact Ladder" at bounding box center [451, 388] width 521 height 58
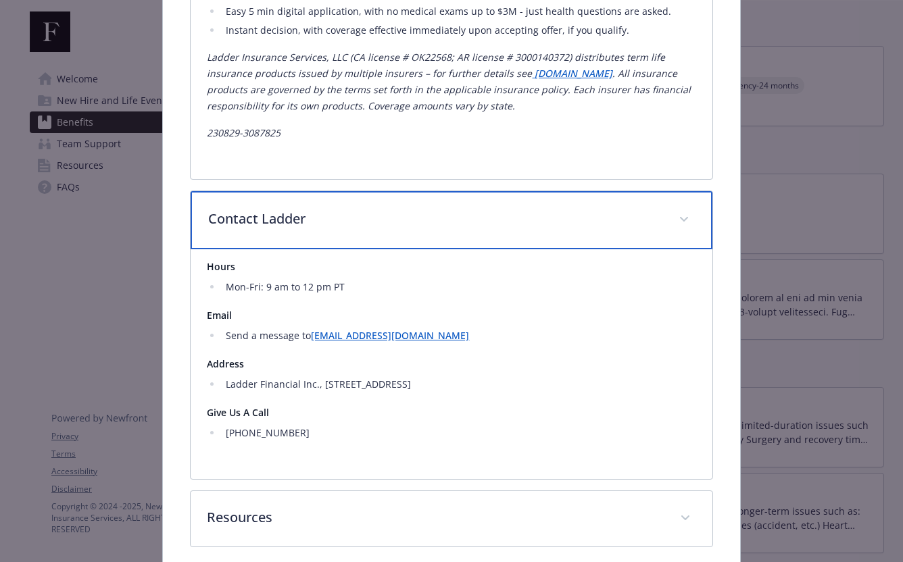
scroll to position [664, 0]
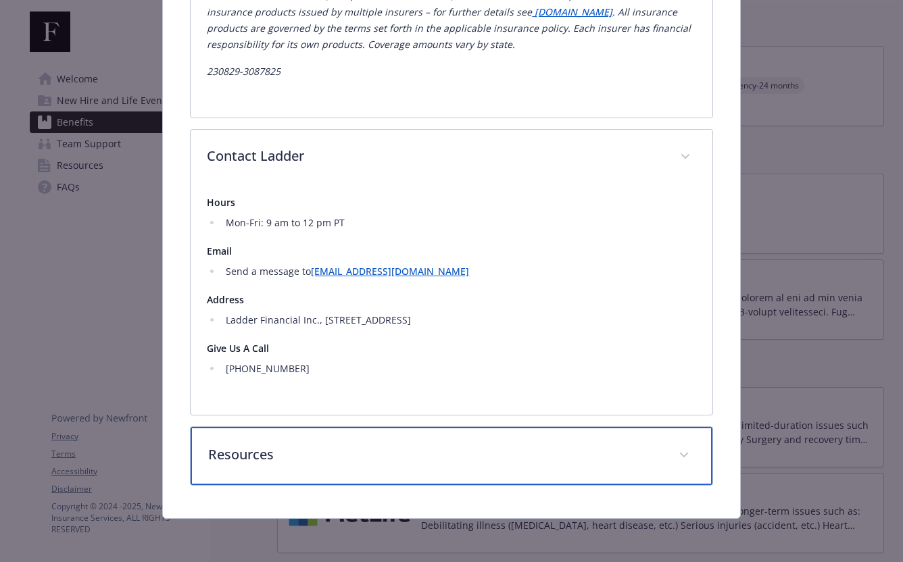
click at [421, 442] on div "Resources" at bounding box center [451, 456] width 521 height 58
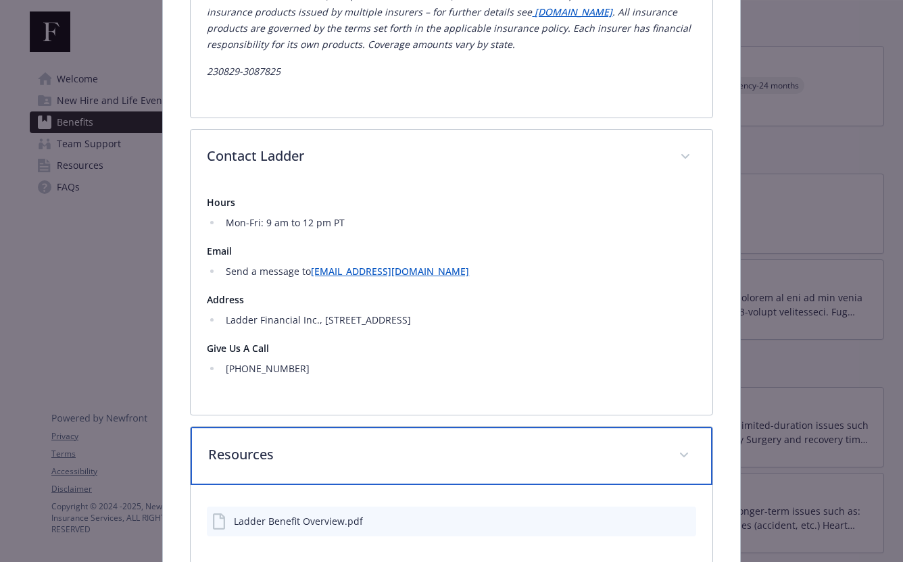
scroll to position [742, 0]
